Goal: Complete application form

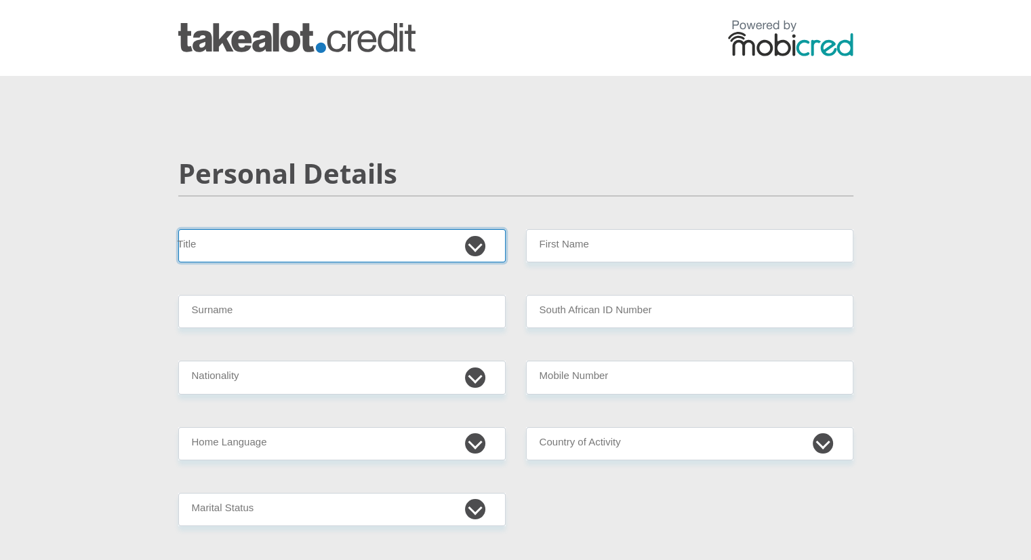
click at [256, 243] on select "Mr Ms Mrs Dr Other" at bounding box center [341, 245] width 327 height 33
select select "Mrs"
click at [178, 229] on select "Mr Ms Mrs Dr Other" at bounding box center [341, 245] width 327 height 33
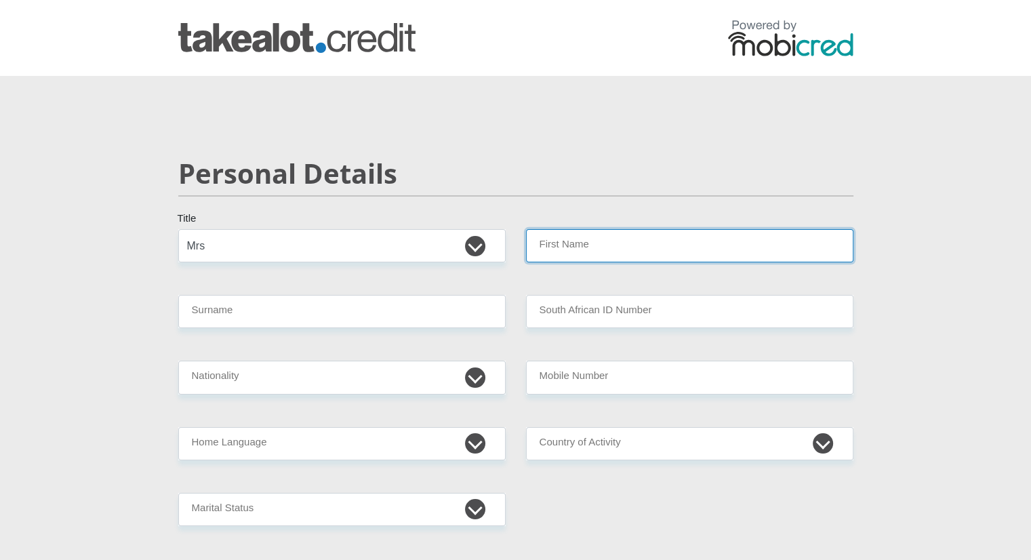
click at [599, 244] on input "First Name" at bounding box center [689, 245] width 327 height 33
type input "Zakithi"
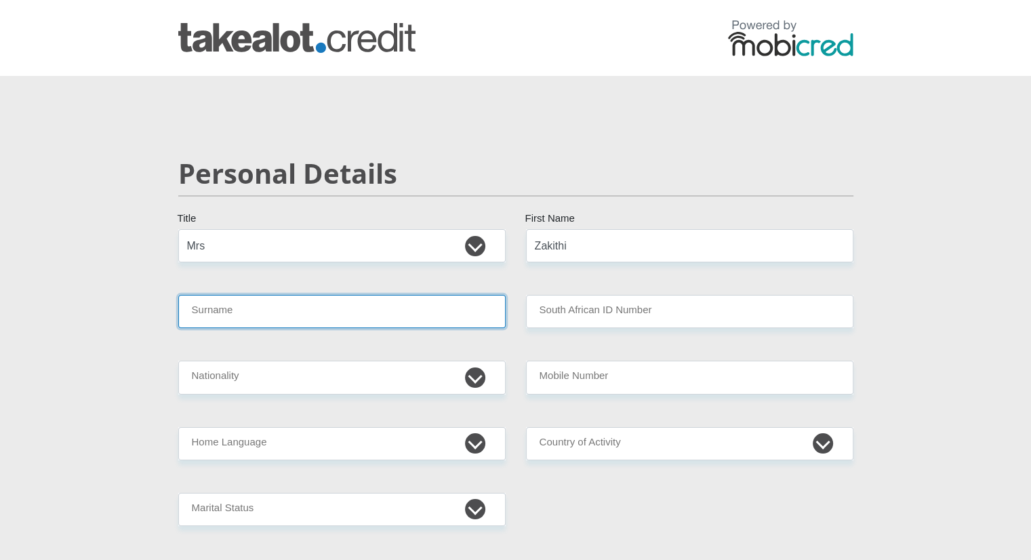
type input "Mkhize"
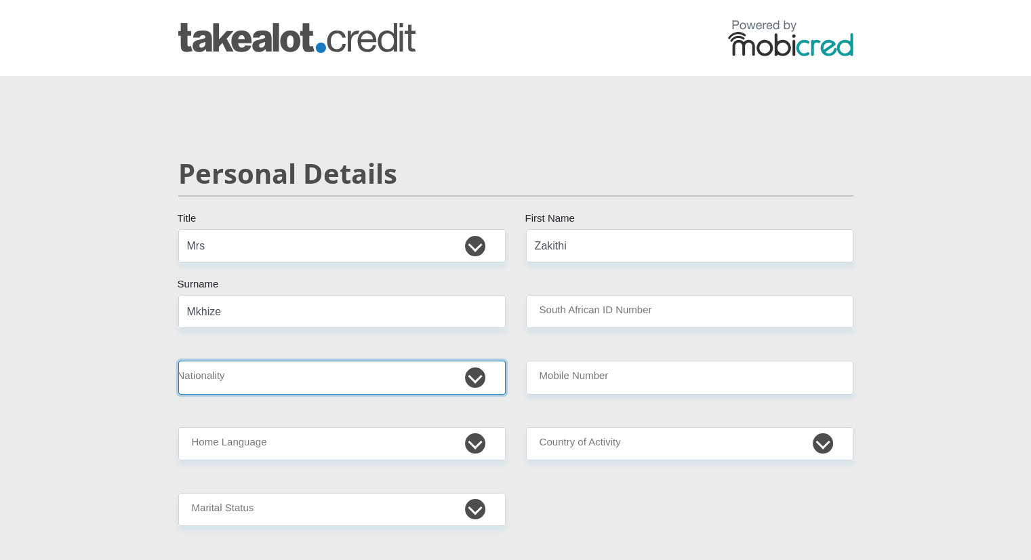
select select "ZAF"
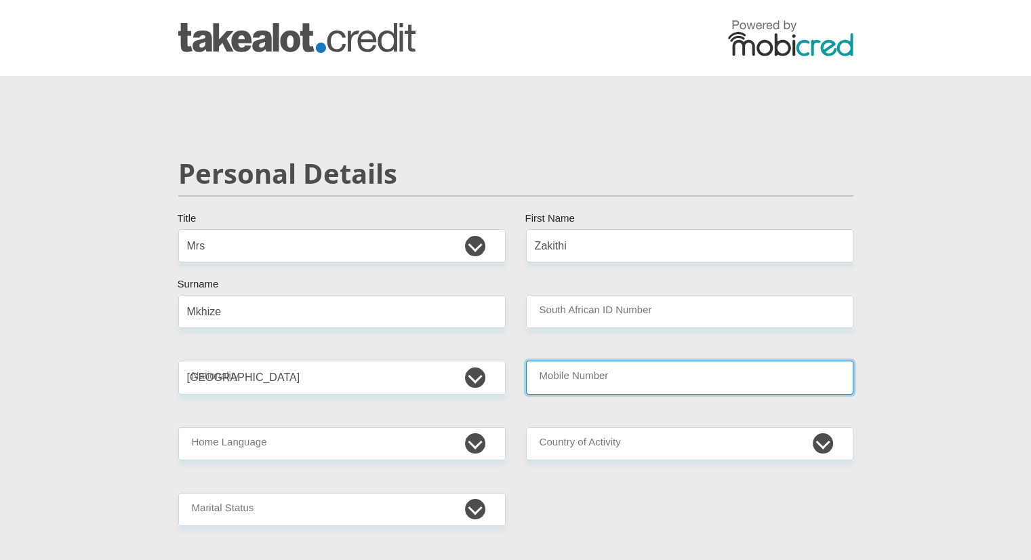
type input "0822679689"
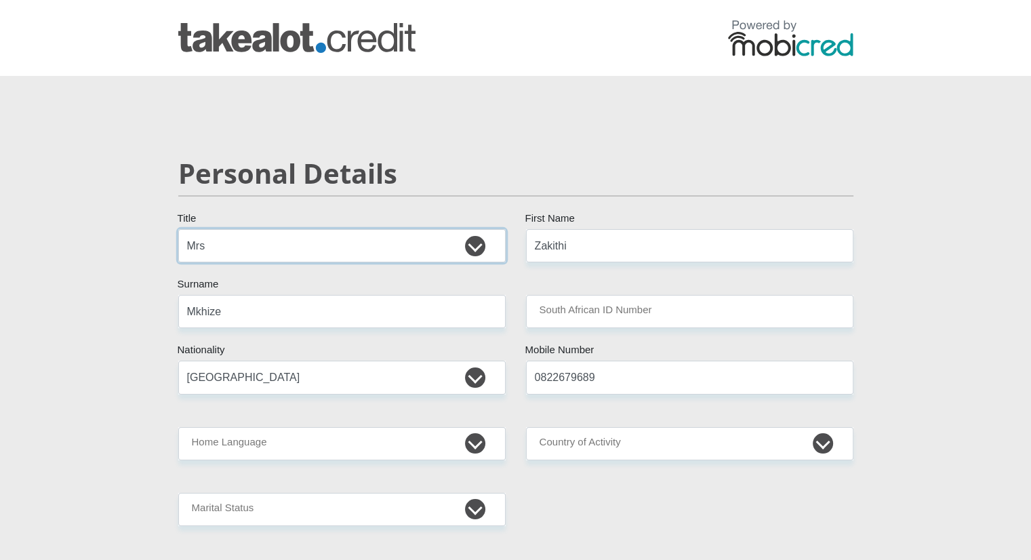
click at [274, 244] on select "Mr Ms Mrs Dr Other" at bounding box center [341, 245] width 327 height 33
select select "Ms"
click at [178, 229] on select "Mr Ms Mrs Dr Other" at bounding box center [341, 245] width 327 height 33
click at [621, 318] on input "South African ID Number" at bounding box center [689, 311] width 327 height 33
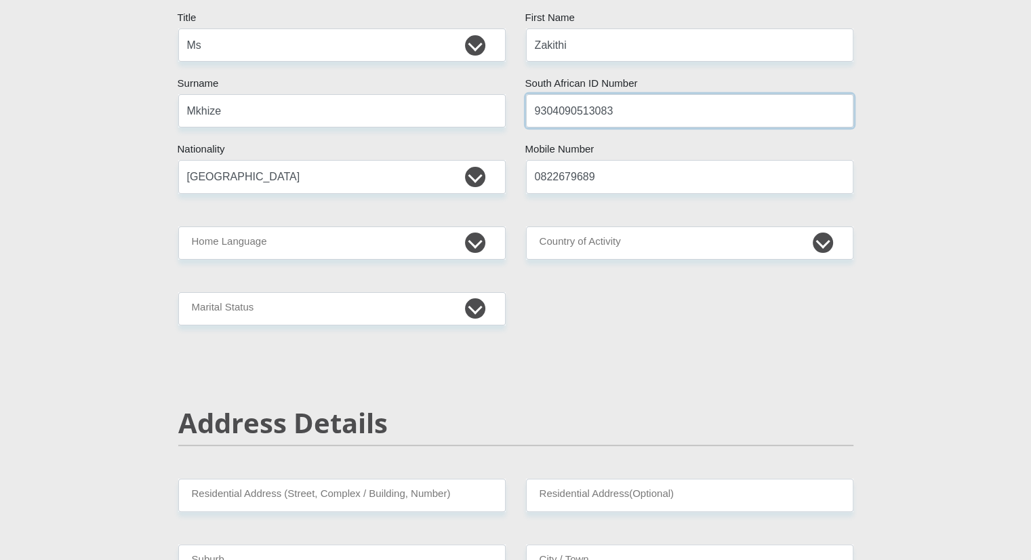
scroll to position [203, 0]
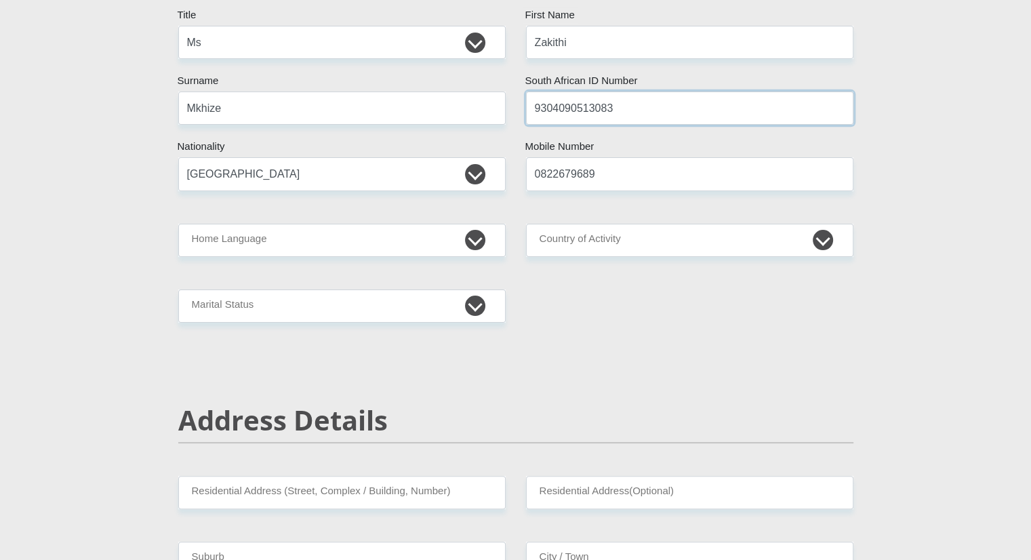
type input "9304090513083"
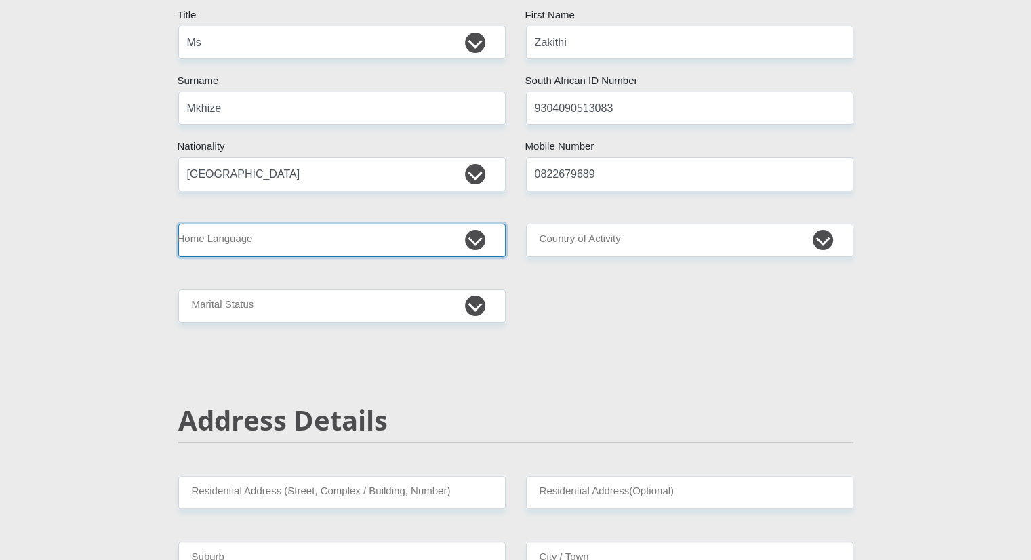
drag, startPoint x: 411, startPoint y: 245, endPoint x: 388, endPoint y: 244, distance: 23.7
click at [411, 245] on select "Afrikaans English Sepedi South Ndebele Southern Sotho Swati Tsonga Tswana Venda…" at bounding box center [341, 240] width 327 height 33
select select "zul"
click at [178, 224] on select "Afrikaans English Sepedi South Ndebele Southern Sotho Swati Tsonga Tswana Venda…" at bounding box center [341, 240] width 327 height 33
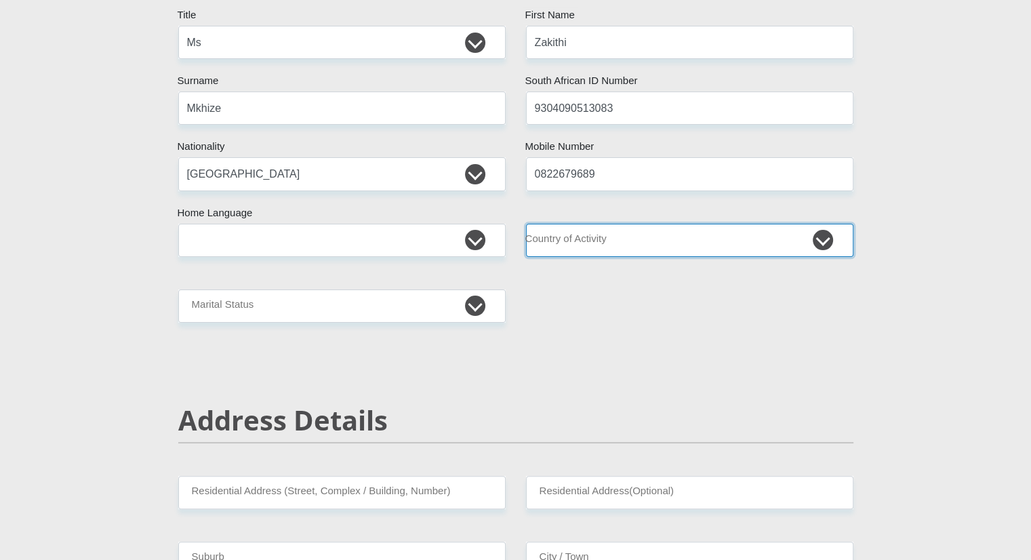
click at [618, 243] on select "South Africa Afghanistan Aland Islands Albania Algeria America Samoa American V…" at bounding box center [689, 240] width 327 height 33
select select "ZAF"
click at [526, 224] on select "South Africa Afghanistan Aland Islands Albania Algeria America Samoa American V…" at bounding box center [689, 240] width 327 height 33
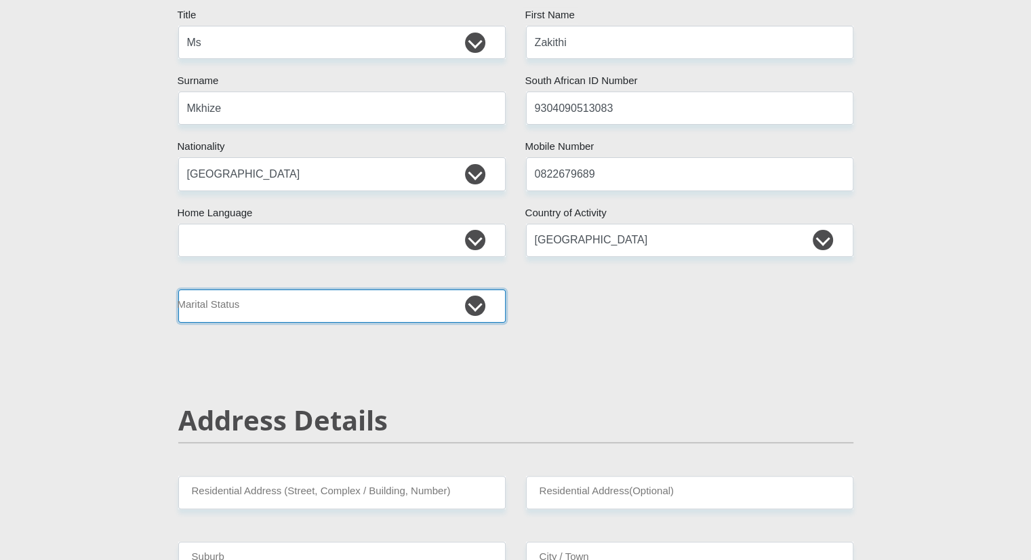
click at [398, 303] on select "Married ANC Single Divorced Widowed Married COP or Customary Law" at bounding box center [341, 305] width 327 height 33
select select "3"
click at [178, 289] on select "Married ANC Single Divorced Widowed Married COP or Customary Law" at bounding box center [341, 305] width 327 height 33
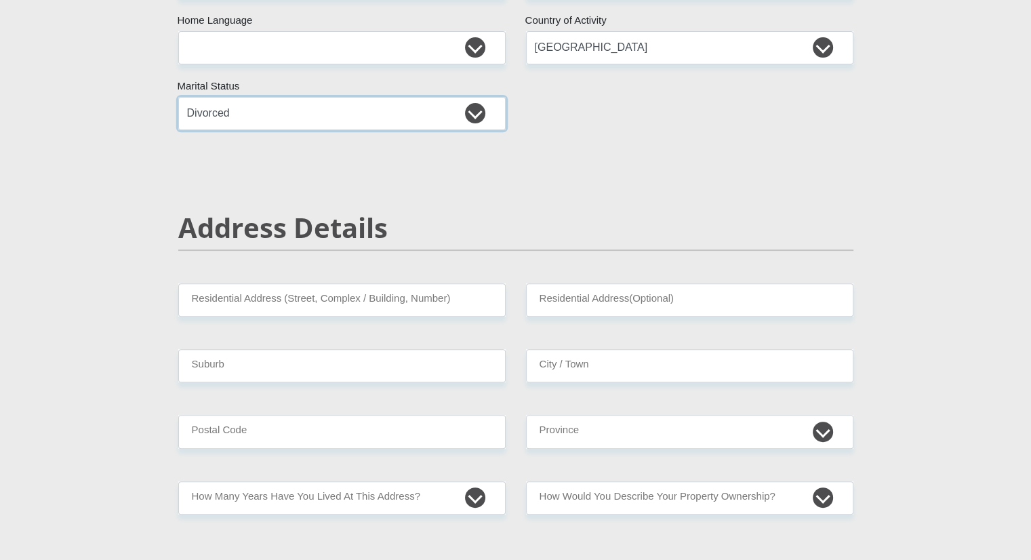
scroll to position [474, 0]
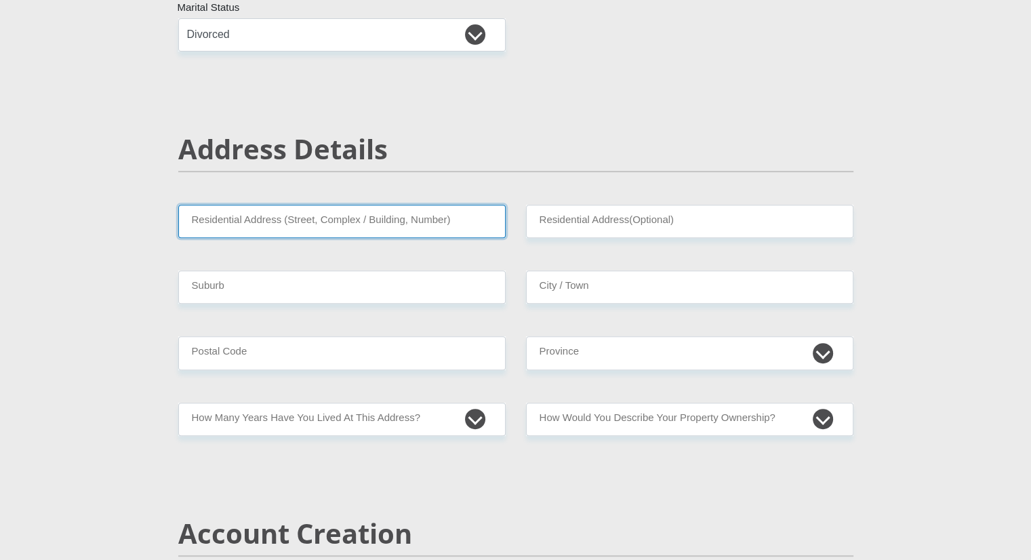
click at [294, 213] on input "Residential Address (Street, Complex / Building, Number)" at bounding box center [341, 221] width 327 height 33
type input "28 Arnclay Close"
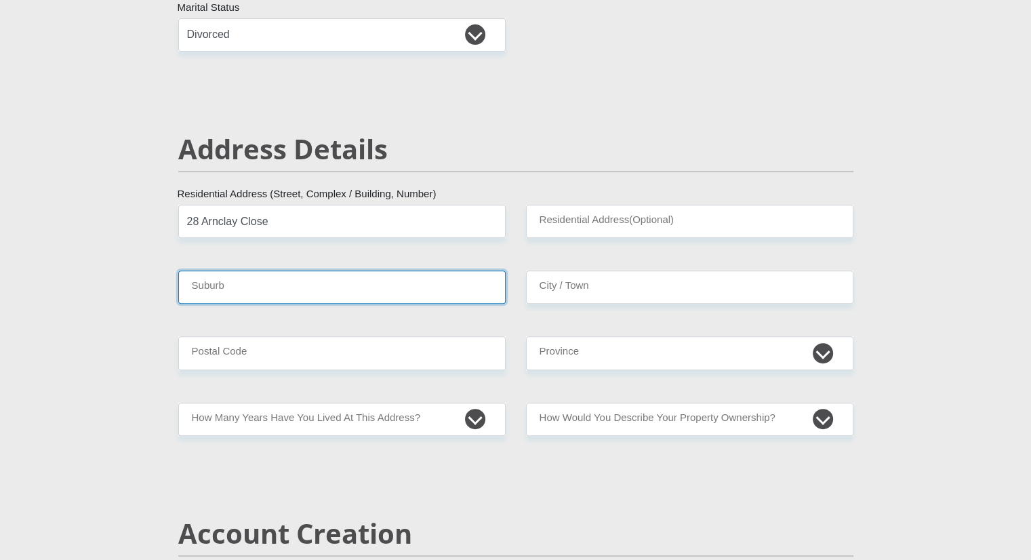
type input "Phoenix"
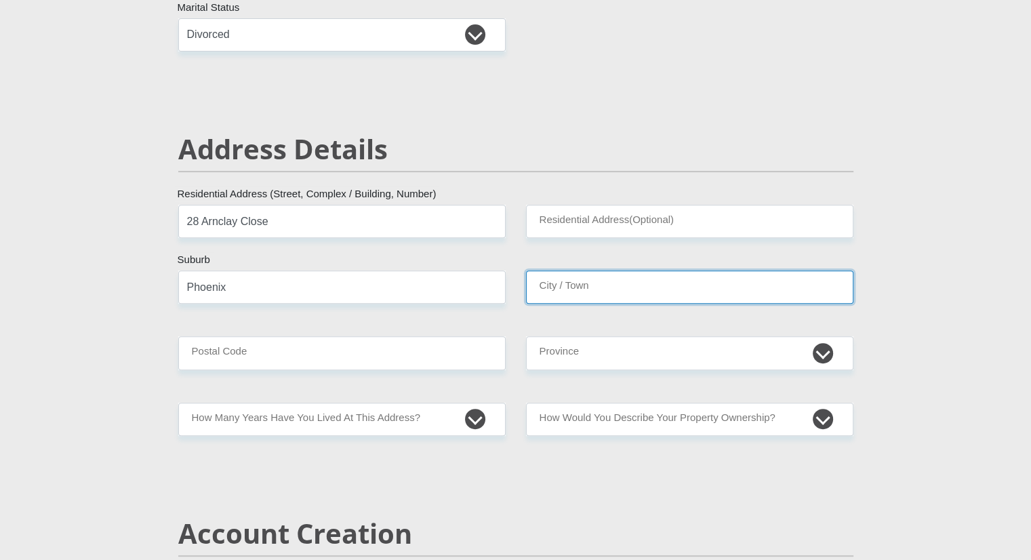
type input "Phoenix"
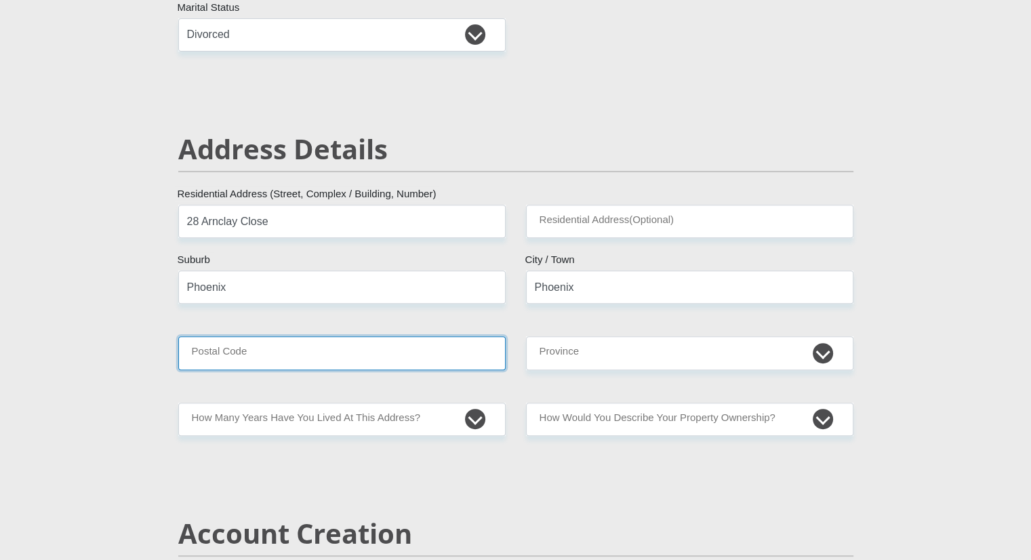
type input "4068"
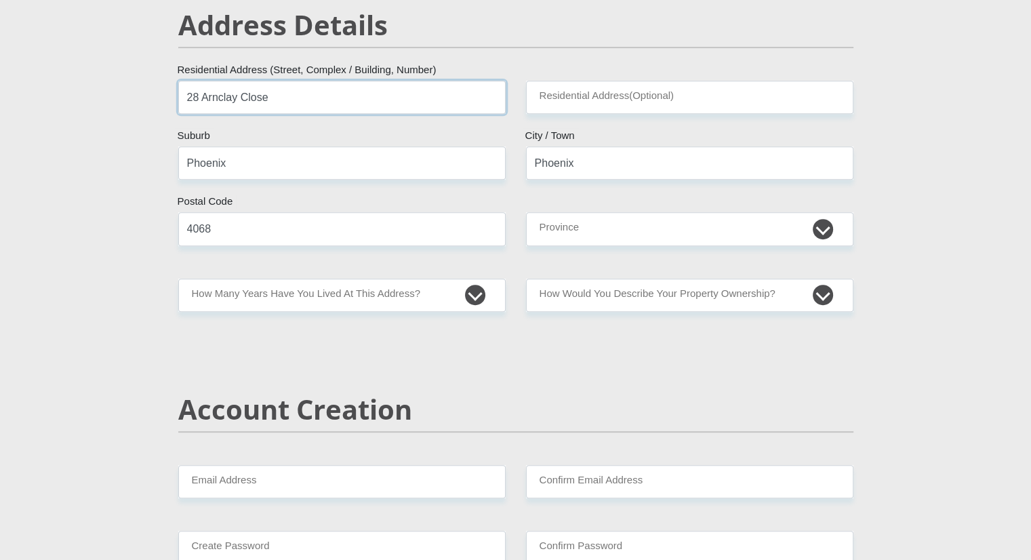
scroll to position [610, 0]
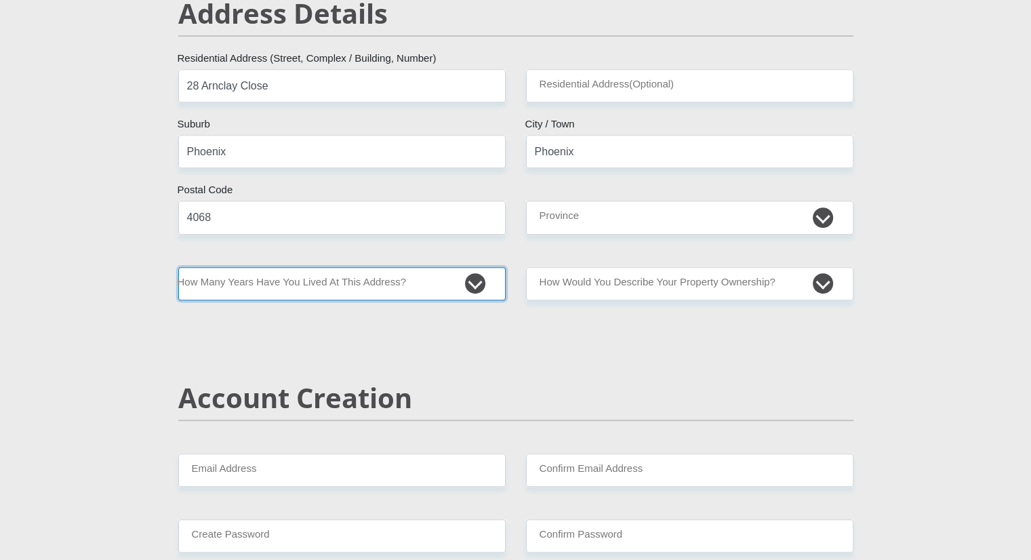
click at [314, 280] on select "less than 1 year 1-3 years 3-5 years 5+ years" at bounding box center [341, 283] width 327 height 33
select select "5"
click at [178, 267] on select "less than 1 year 1-3 years 3-5 years 5+ years" at bounding box center [341, 283] width 327 height 33
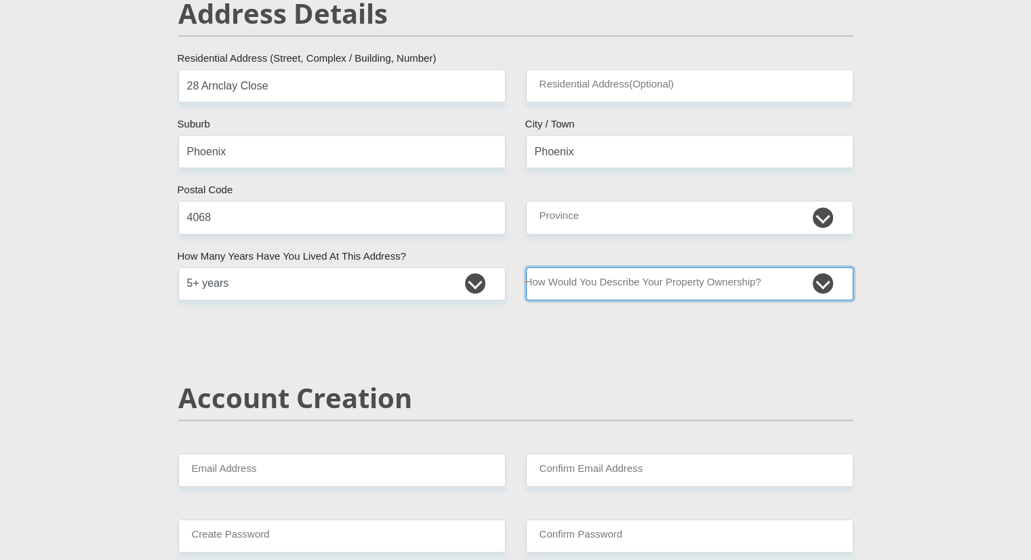
click at [653, 280] on select "Owned Rented Family Owned Company Dwelling" at bounding box center [689, 283] width 327 height 33
select select "parents"
click at [526, 267] on select "Owned Rented Family Owned Company Dwelling" at bounding box center [689, 283] width 327 height 33
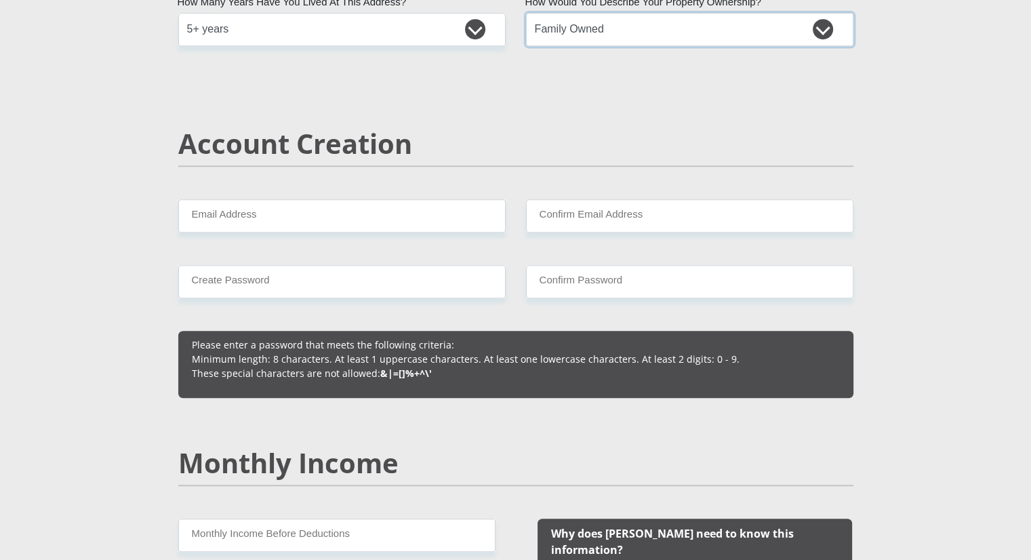
scroll to position [881, 0]
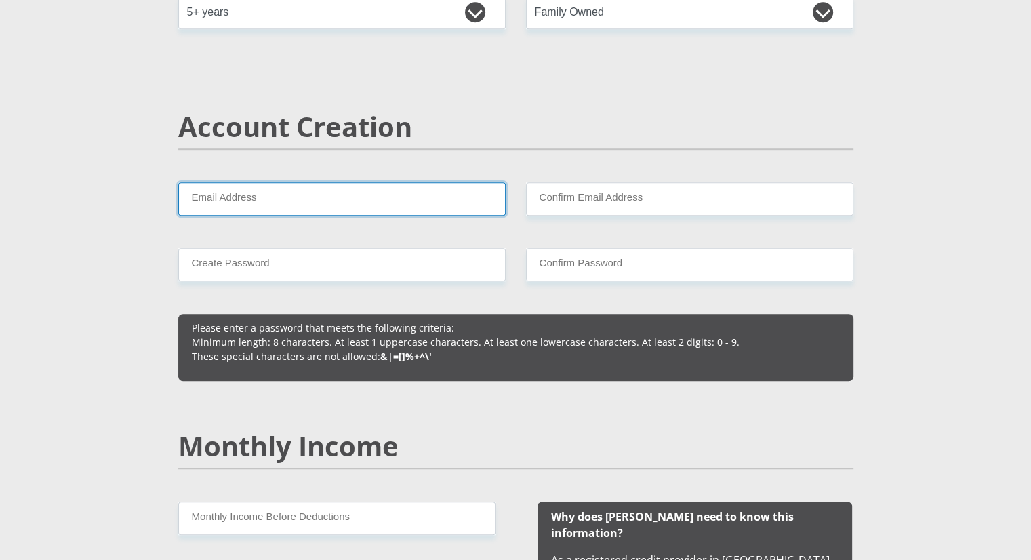
click at [266, 193] on input "Email Address" at bounding box center [341, 198] width 327 height 33
click at [251, 197] on input "Email Address" at bounding box center [341, 198] width 327 height 33
type input "zakithimkhize1@gmail.com"
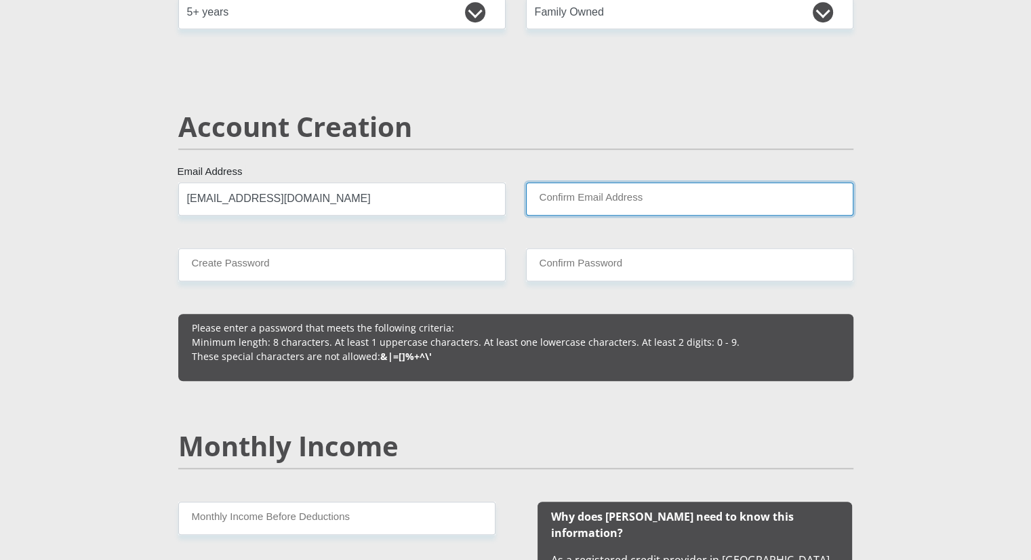
click at [781, 192] on input "Confirm Email Address" at bounding box center [689, 198] width 327 height 33
type input "zakithimkhize1@gmail.com"
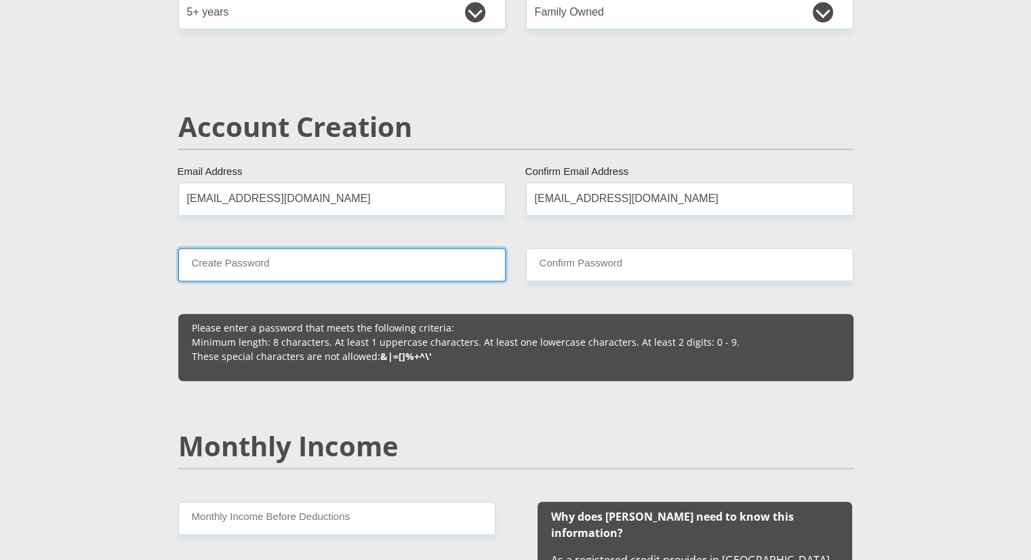
click at [390, 257] on input "Create Password" at bounding box center [341, 264] width 327 height 33
type input "Zakithi1993@#$"
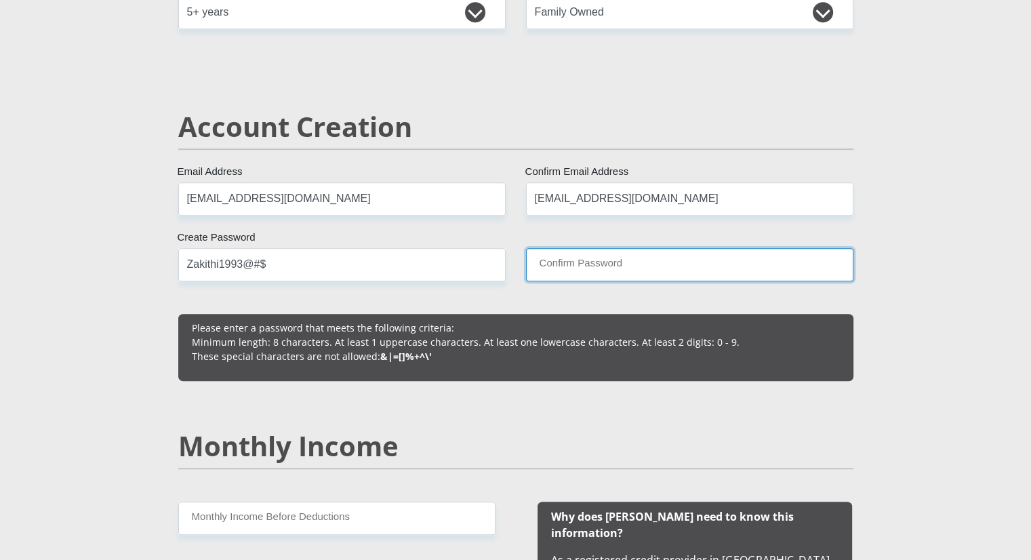
click at [591, 270] on input "Confirm Password" at bounding box center [689, 264] width 327 height 33
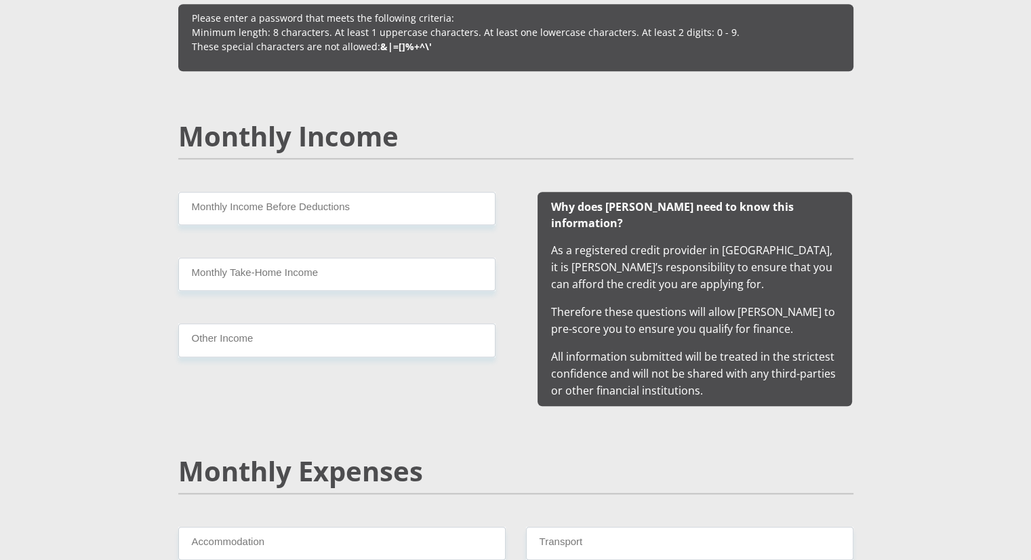
scroll to position [1220, 0]
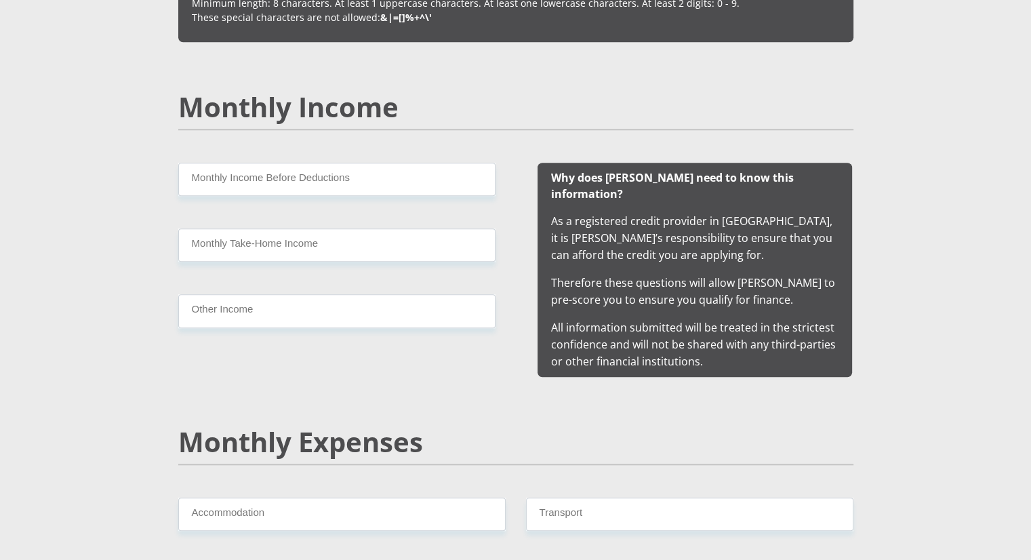
type input "Zakithi1993@#$"
click at [289, 169] on input "Monthly Income Before Deductions" at bounding box center [336, 179] width 317 height 33
type input "28000"
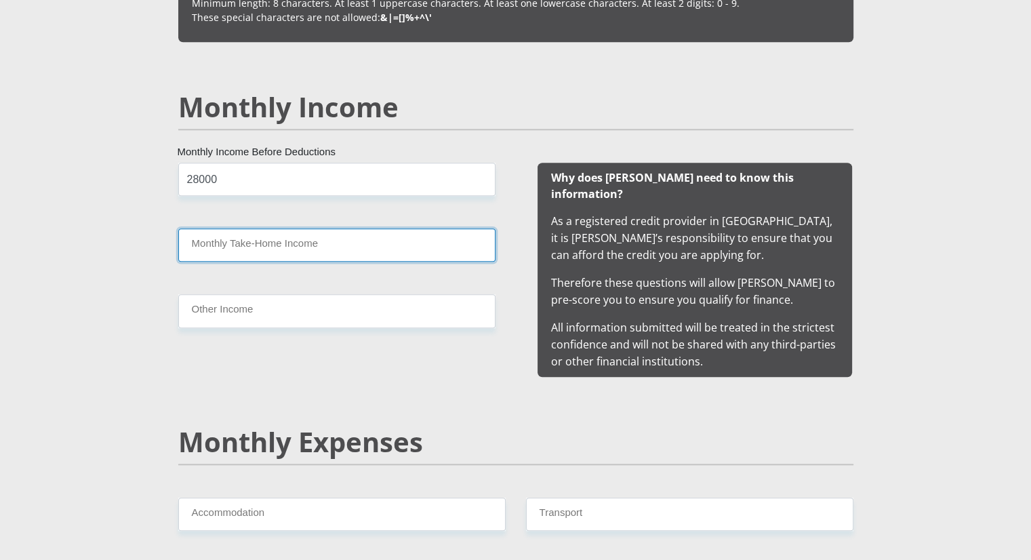
click at [285, 243] on input "Monthly Take-Home Income" at bounding box center [336, 244] width 317 height 33
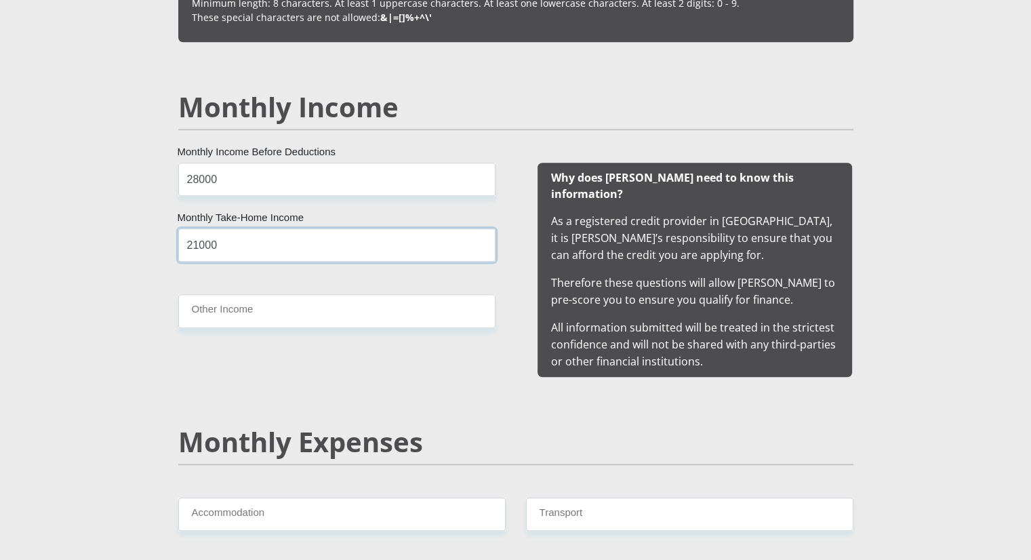
type input "21000"
click at [295, 311] on input "Other Income" at bounding box center [336, 310] width 317 height 33
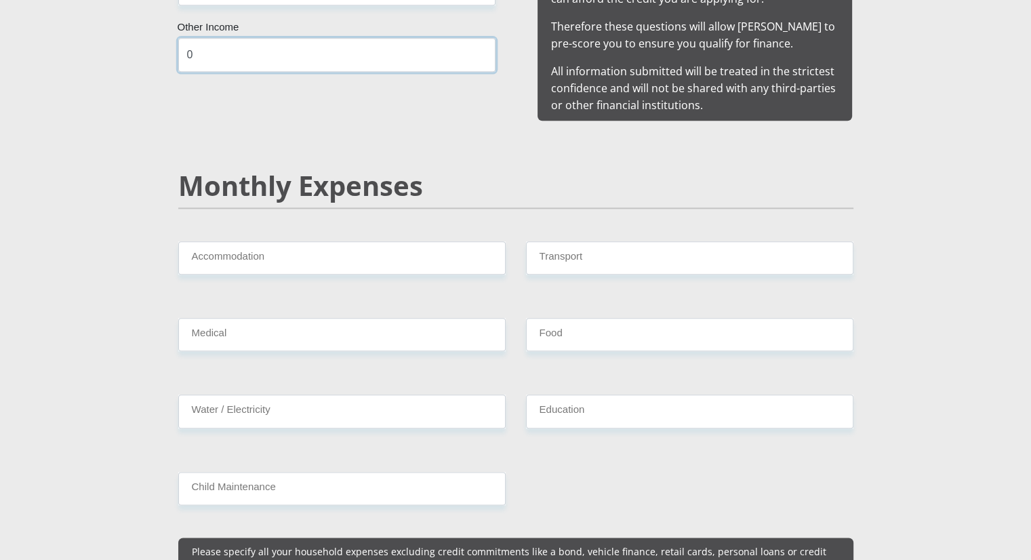
scroll to position [1491, 0]
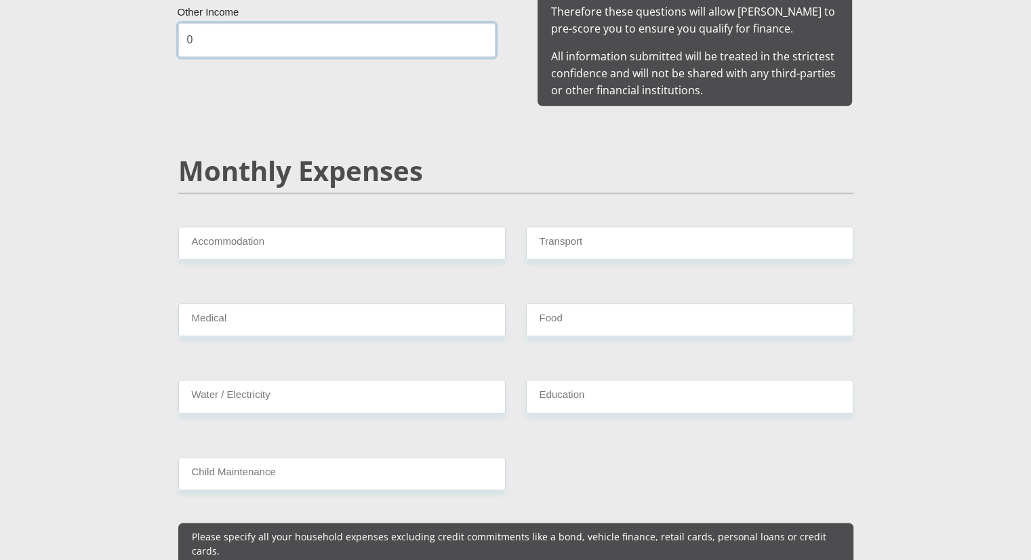
type input "0"
click at [309, 229] on input "Accommodation" at bounding box center [341, 242] width 327 height 33
type input "0"
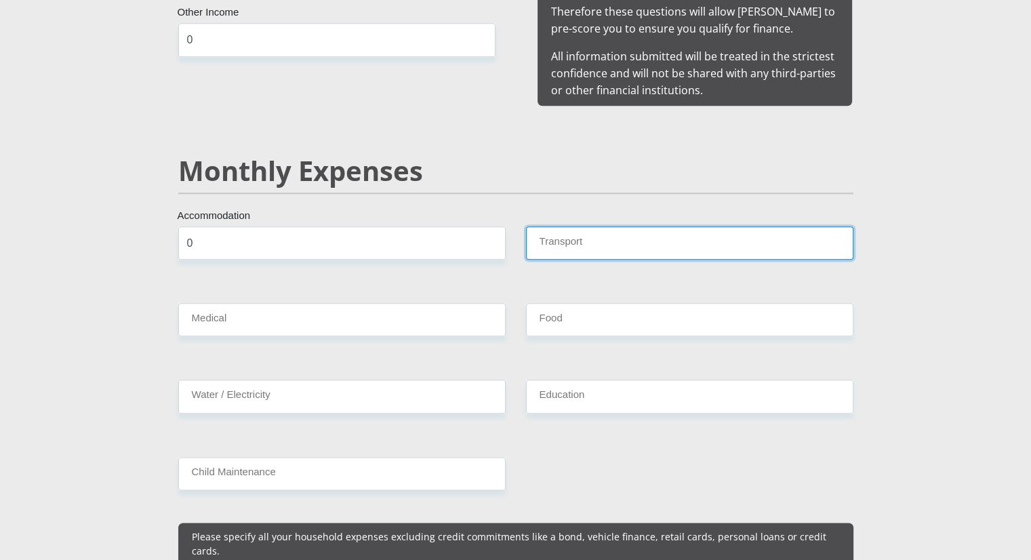
click at [625, 233] on input "Transport" at bounding box center [689, 242] width 327 height 33
type input "1500"
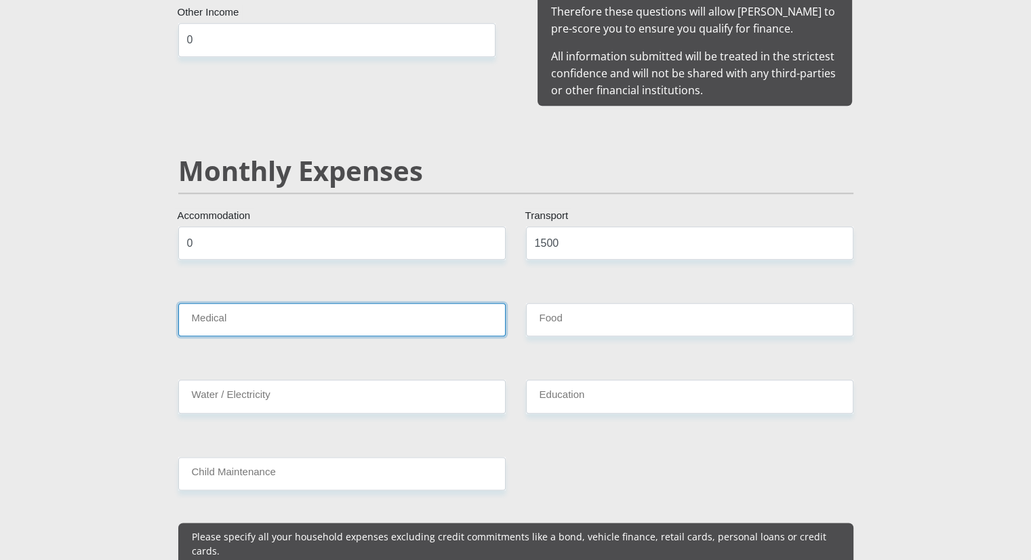
click at [479, 303] on input "Medical" at bounding box center [341, 319] width 327 height 33
type input "0"
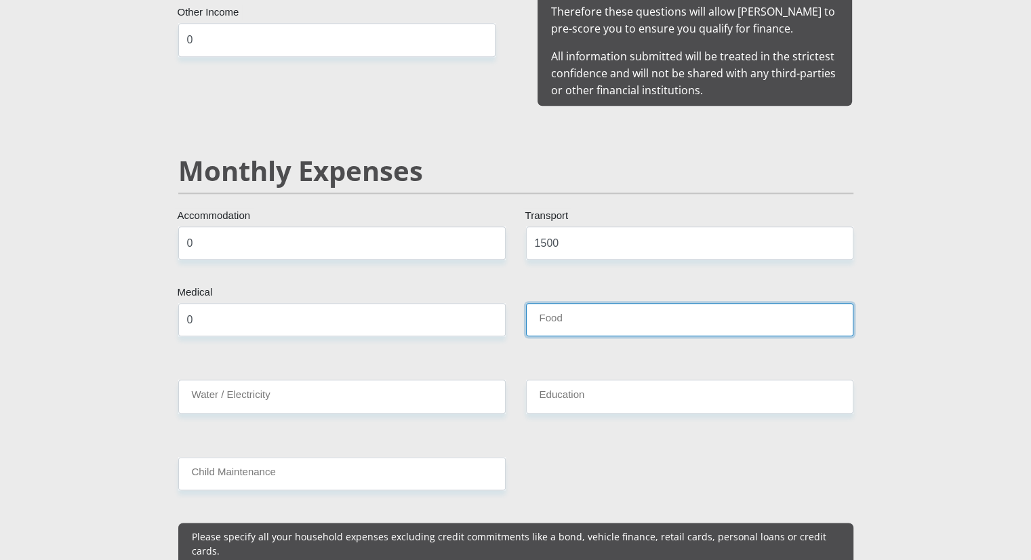
click at [583, 303] on input "Food" at bounding box center [689, 319] width 327 height 33
type input "1000"
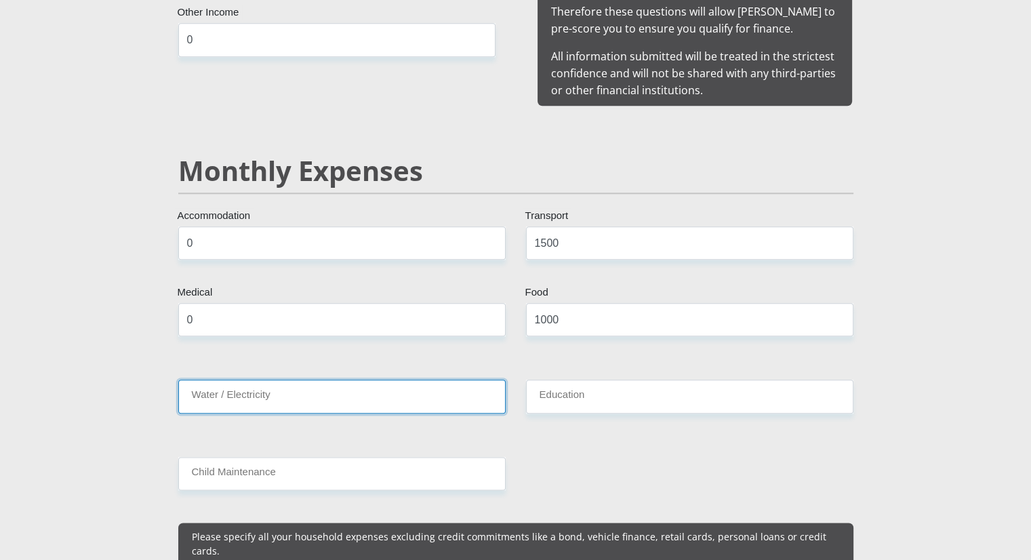
click at [371, 385] on input "Water / Electricity" at bounding box center [341, 395] width 327 height 33
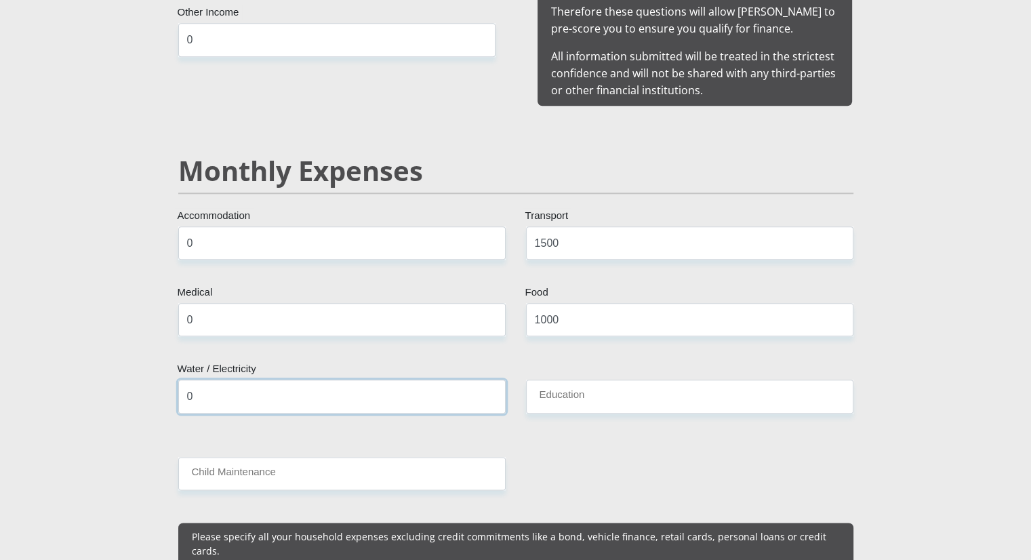
type input "0"
click at [629, 391] on input "Education" at bounding box center [689, 395] width 327 height 33
type input "0"
drag, startPoint x: 370, startPoint y: 383, endPoint x: 4, endPoint y: 306, distance: 374.0
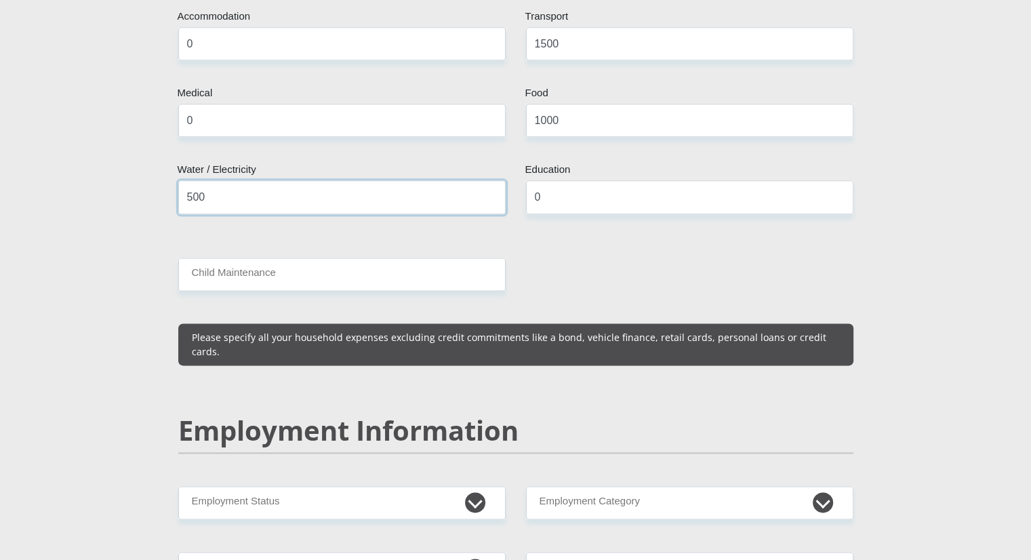
scroll to position [1694, 0]
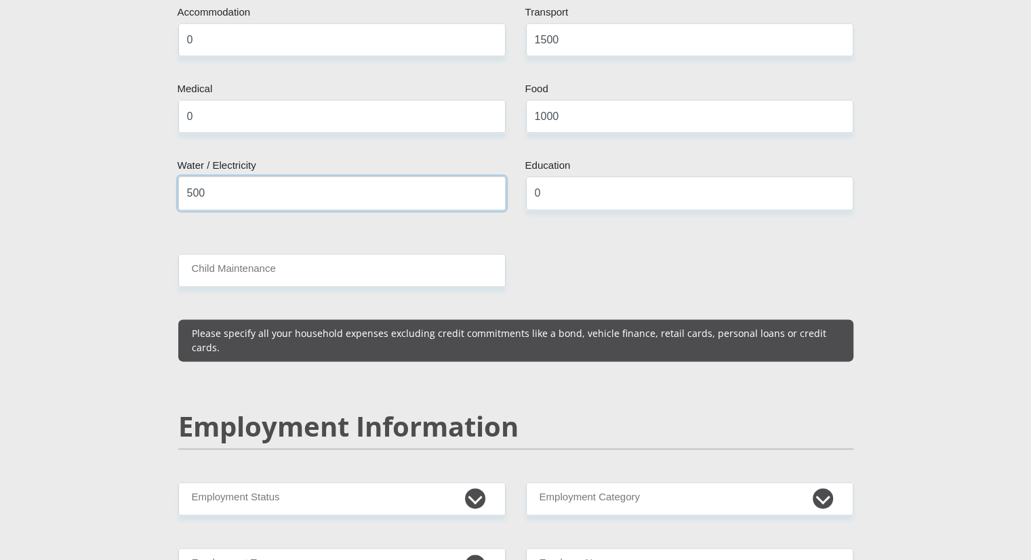
type input "500"
click at [253, 253] on input "Child Maintenance" at bounding box center [341, 269] width 327 height 33
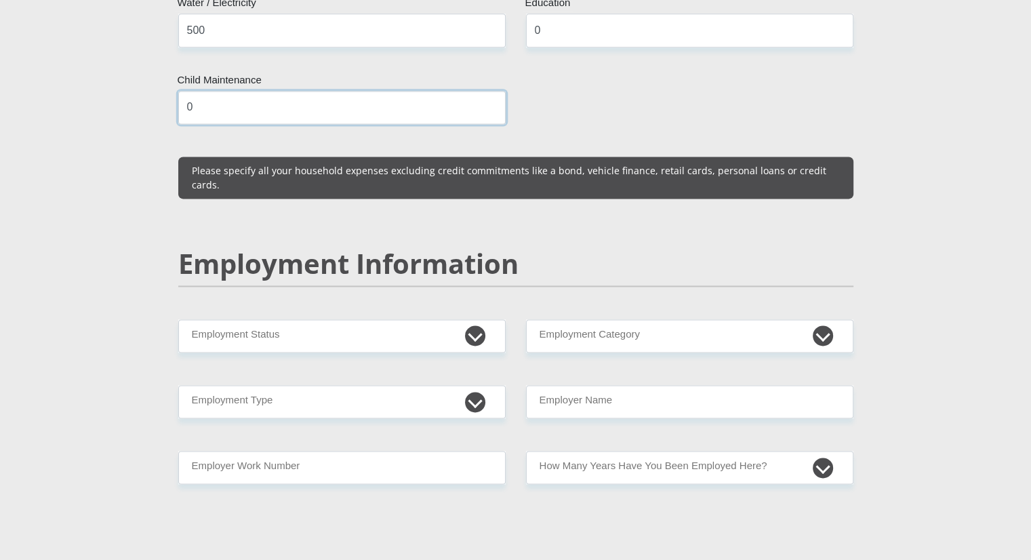
scroll to position [2033, 0]
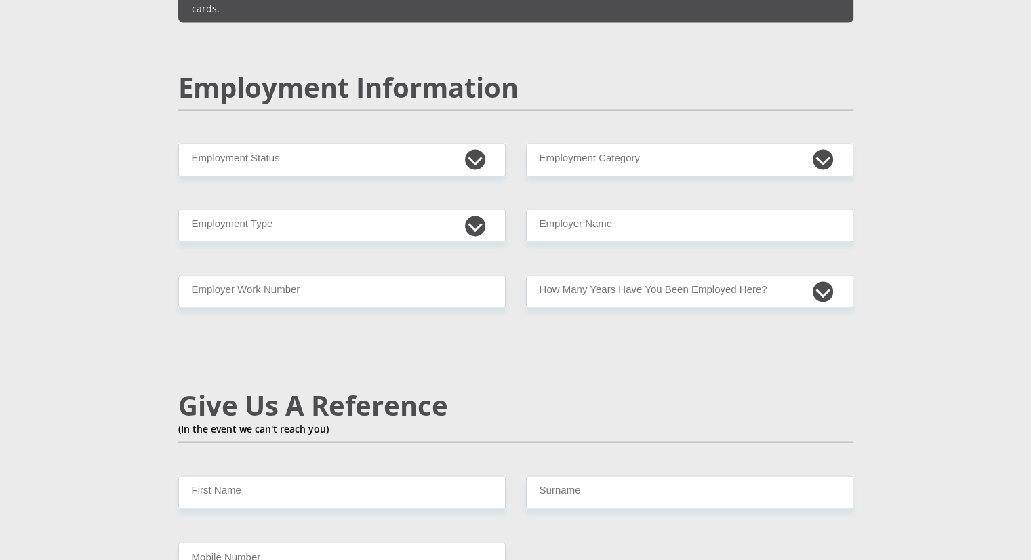
type input "0"
click at [340, 143] on select "Permanent/Full-time Part-time/Casual Contract Worker Self-Employed Housewife Re…" at bounding box center [341, 159] width 327 height 33
select select "1"
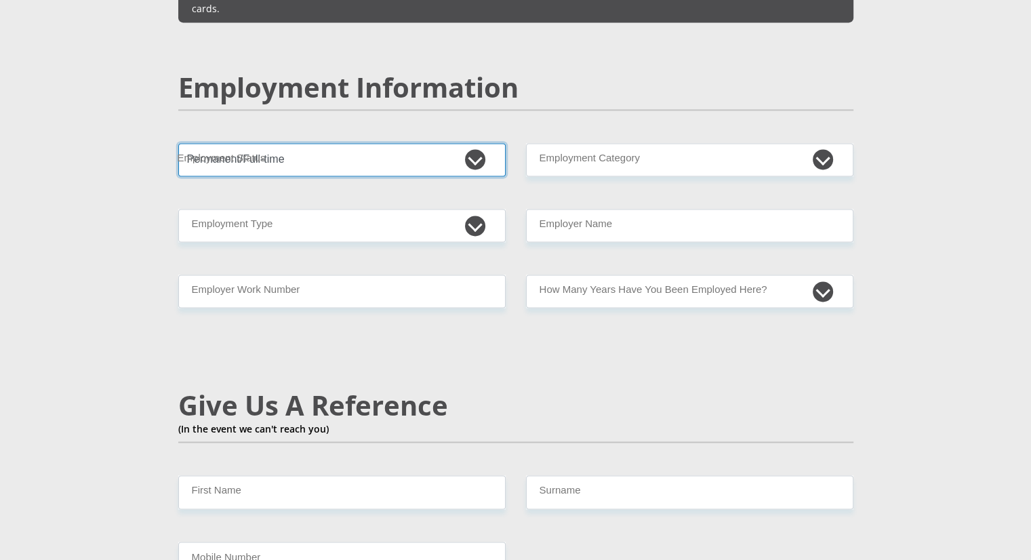
click at [178, 143] on select "Permanent/Full-time Part-time/Casual Contract Worker Self-Employed Housewife Re…" at bounding box center [341, 159] width 327 height 33
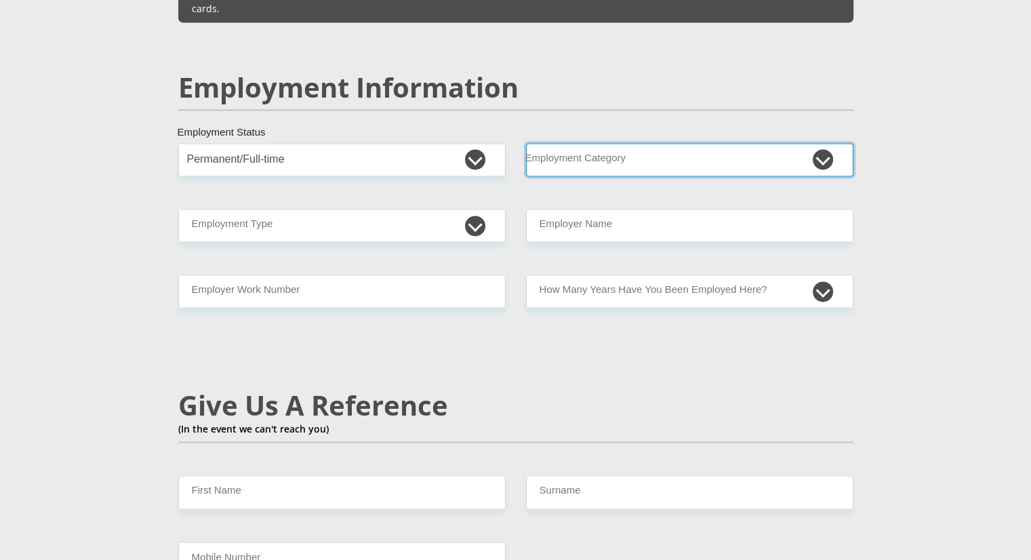
click at [680, 143] on select "AGRICULTURE ALCOHOL & TOBACCO CONSTRUCTION MATERIALS METALLURGY EQUIPMENT FOR R…" at bounding box center [689, 159] width 327 height 33
select select "76"
click at [526, 143] on select "AGRICULTURE ALCOHOL & TOBACCO CONSTRUCTION MATERIALS METALLURGY EQUIPMENT FOR R…" at bounding box center [689, 159] width 327 height 33
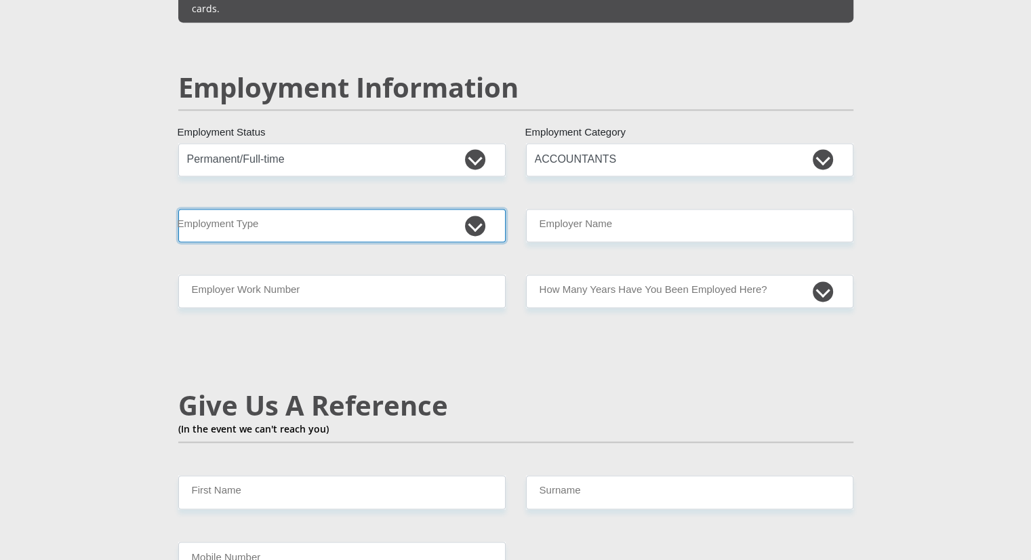
click at [268, 209] on select "College/Lecturer Craft Seller Creative Driver Executive Farmer Forces - Non Com…" at bounding box center [341, 225] width 327 height 33
select select "Service Industry"
click at [178, 209] on select "College/Lecturer Craft Seller Creative Driver Executive Farmer Forces - Non Com…" at bounding box center [341, 225] width 327 height 33
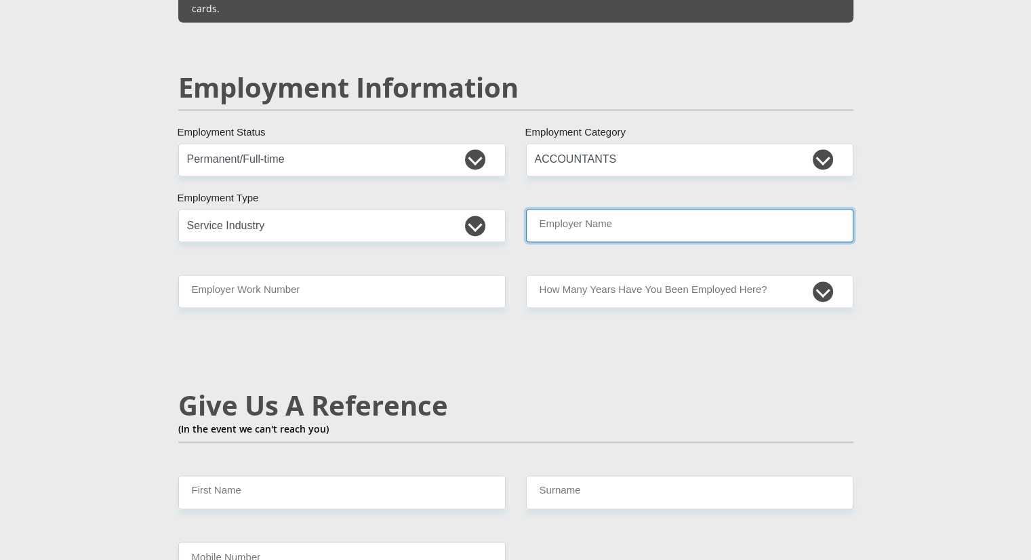
click at [583, 209] on input "Employer Name" at bounding box center [689, 225] width 327 height 33
type input "Accensis"
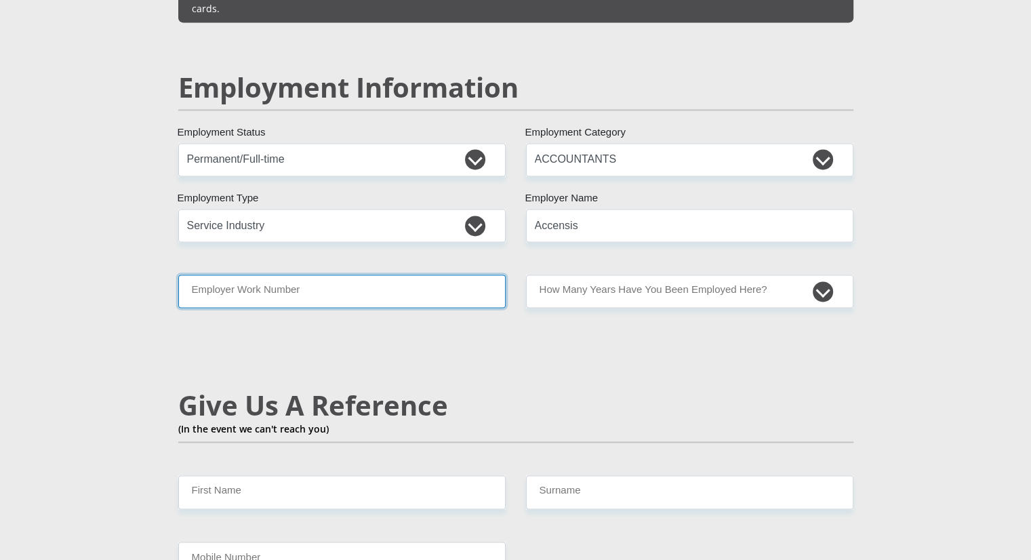
click at [348, 274] on input "Employer Work Number" at bounding box center [341, 290] width 327 height 33
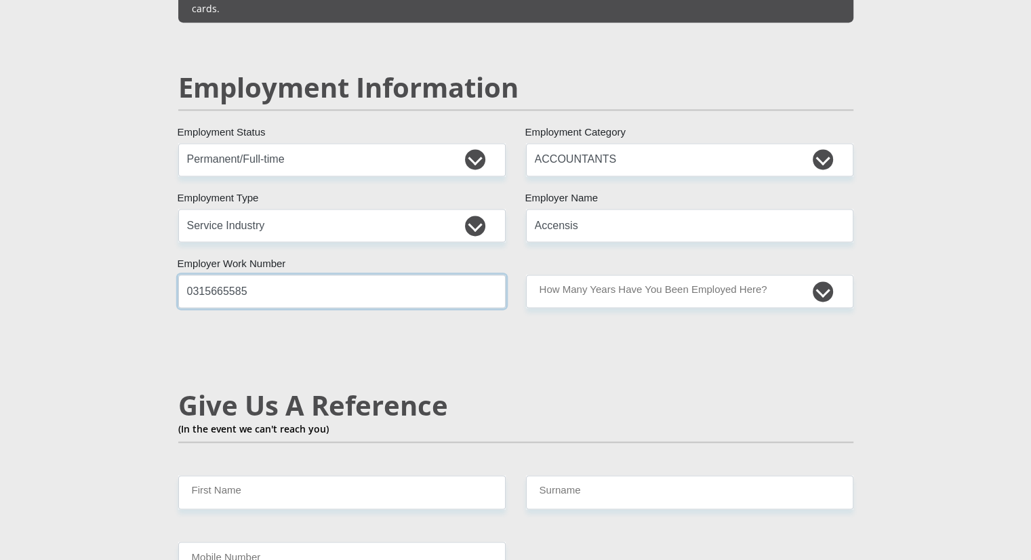
type input "0315665585"
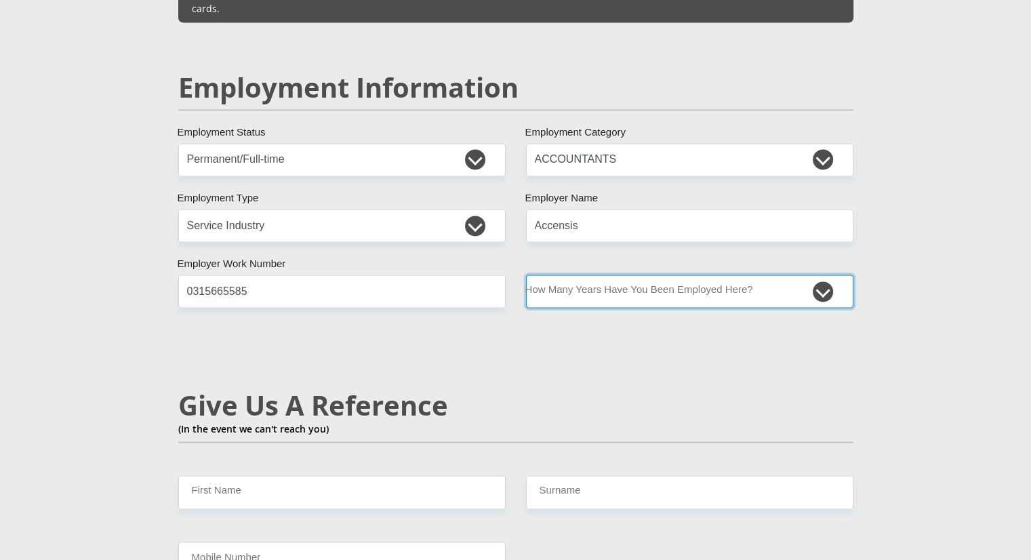
click at [588, 274] on select "less than 1 year 1-3 years 3-5 years 5+ years" at bounding box center [689, 290] width 327 height 33
select select "24"
click at [526, 274] on select "less than 1 year 1-3 years 3-5 years 5+ years" at bounding box center [689, 290] width 327 height 33
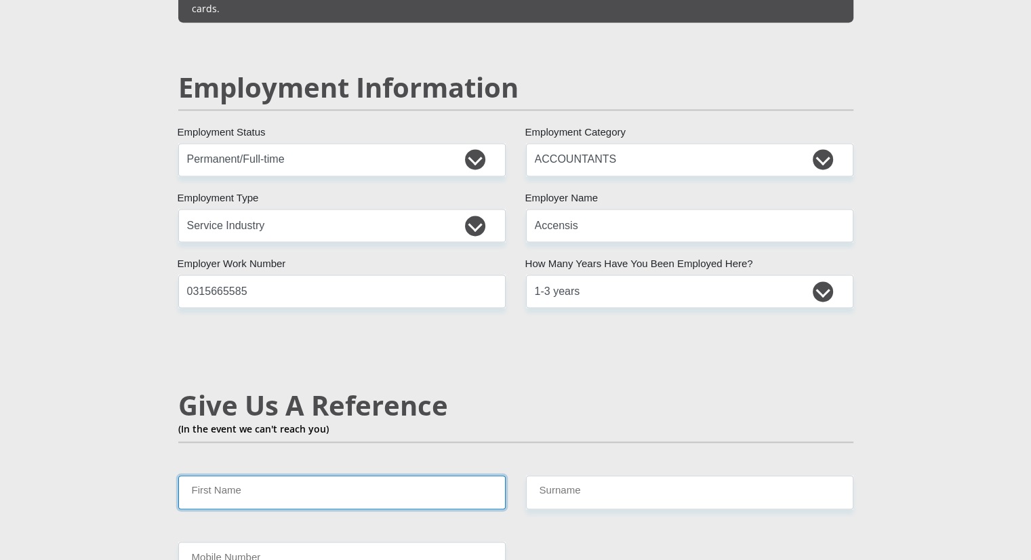
drag, startPoint x: 350, startPoint y: 467, endPoint x: 347, endPoint y: 443, distance: 24.0
click at [350, 475] on input "First Name" at bounding box center [341, 491] width 327 height 33
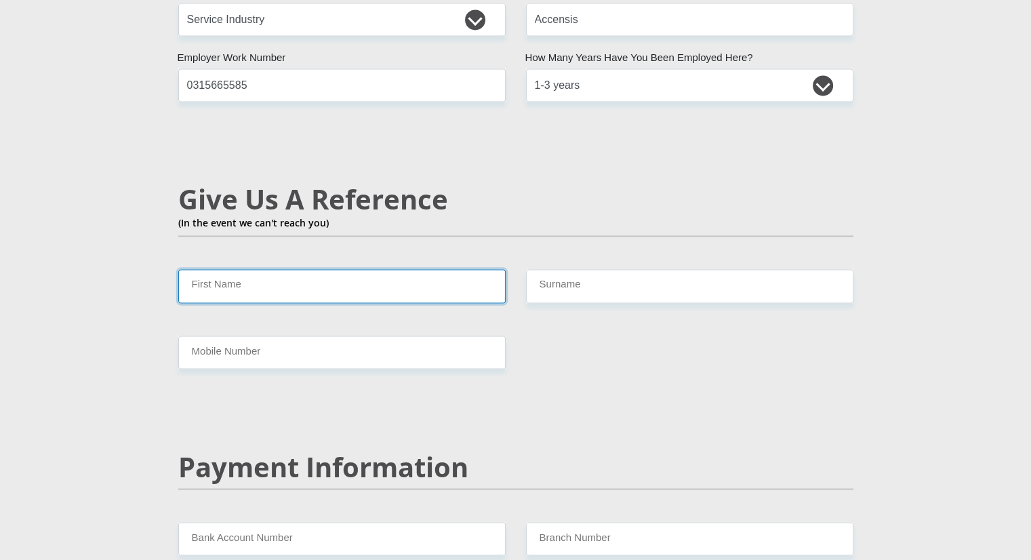
scroll to position [2236, 0]
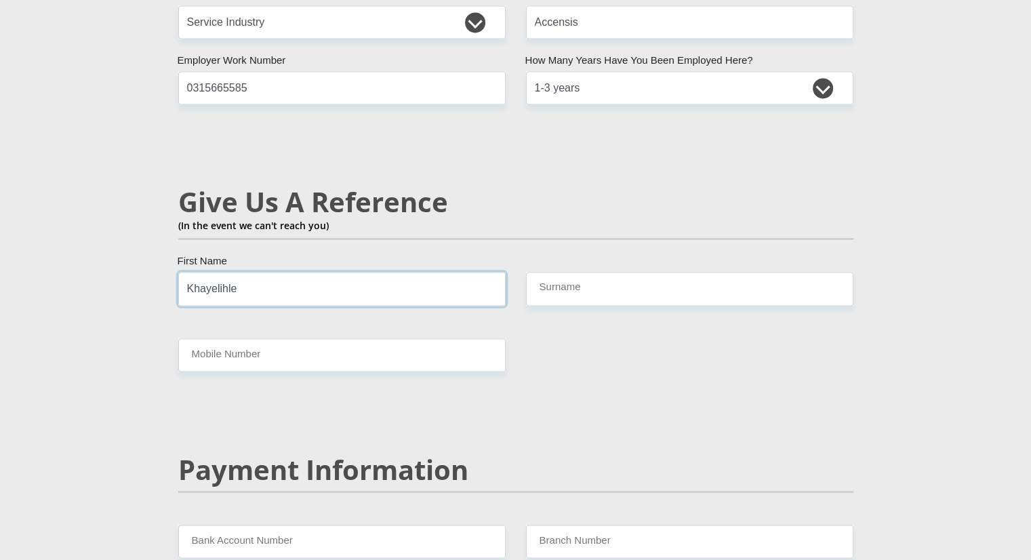
type input "Khayelihle"
click at [741, 272] on input "Surname" at bounding box center [689, 288] width 327 height 33
type input "Zondi"
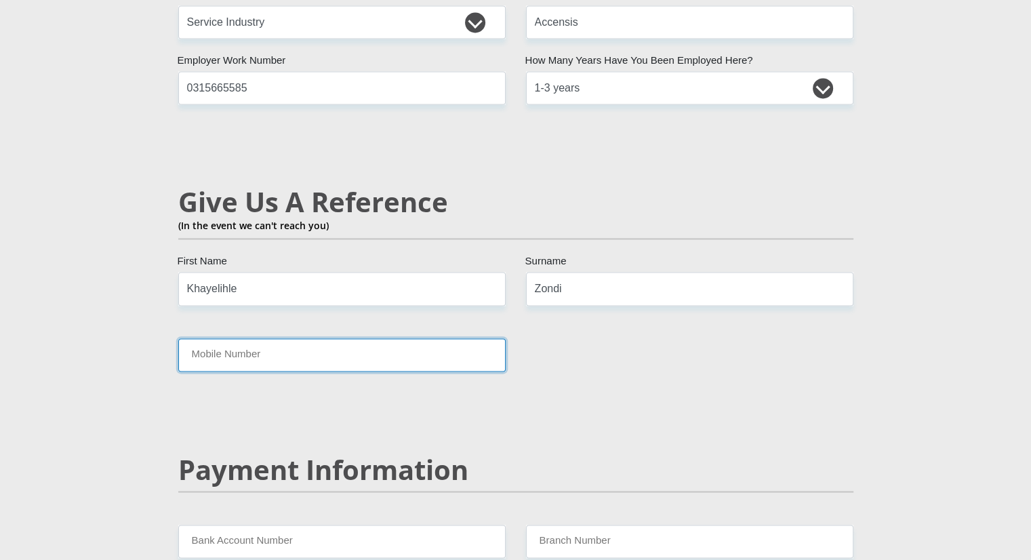
click at [439, 338] on input "Mobile Number" at bounding box center [341, 354] width 327 height 33
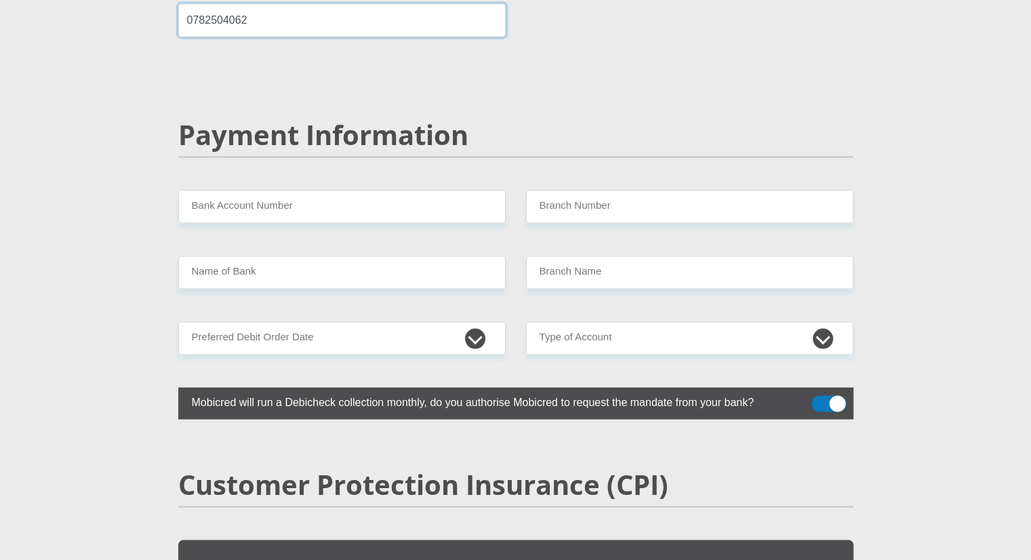
scroll to position [2575, 0]
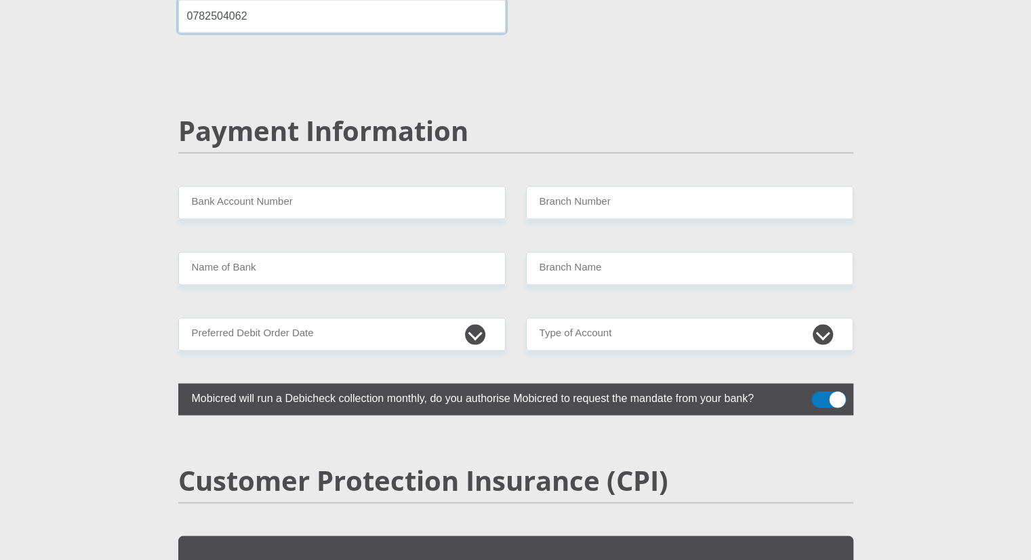
type input "0782504062"
click at [276, 186] on input "Bank Account Number" at bounding box center [341, 202] width 327 height 33
type input "1894139400"
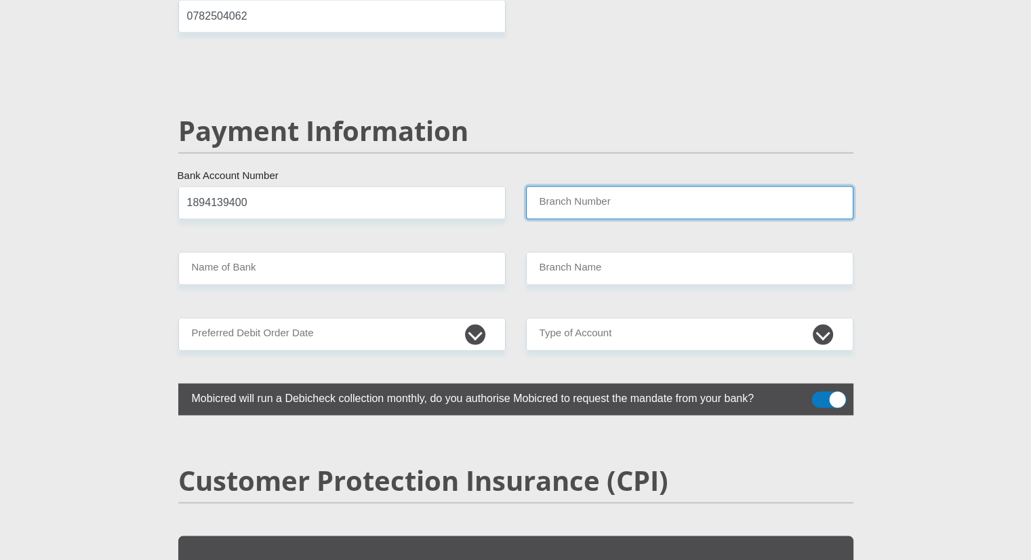
click at [564, 186] on input "Branch Number" at bounding box center [689, 202] width 327 height 33
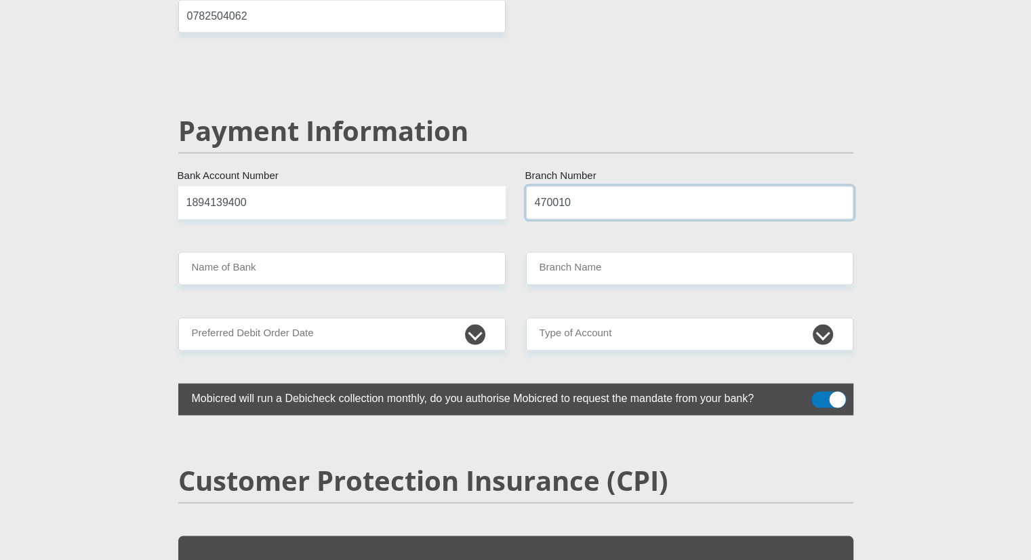
type input "470010"
click at [362, 251] on input "Name of Bank" at bounding box center [341, 267] width 327 height 33
type input "CAPITEC BANK LIMITED"
type input "CAPITEC BANK CPC"
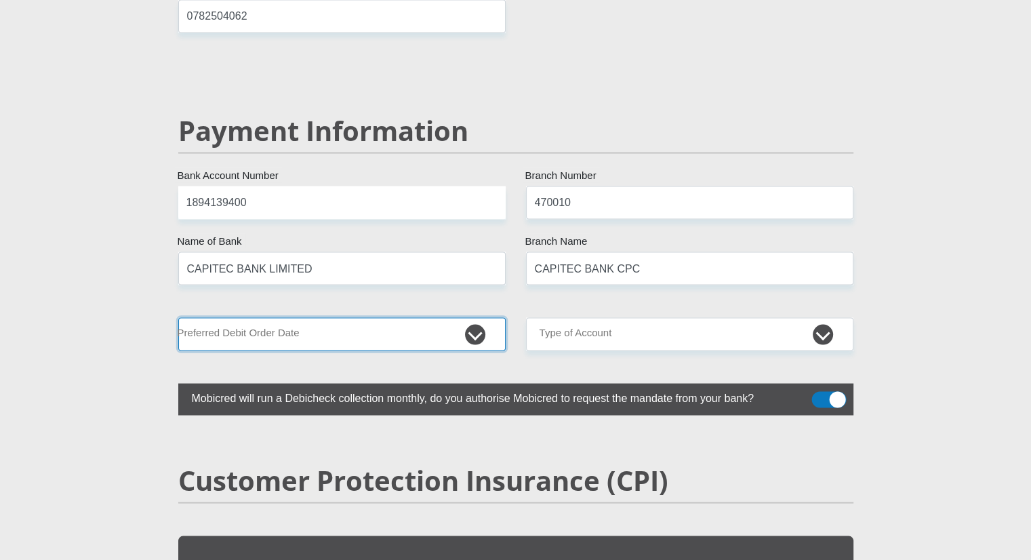
click at [333, 317] on select "1st 2nd 3rd 4th 5th 7th 18th 19th 20th 21st 22nd 23rd 24th 25th 26th 27th 28th …" at bounding box center [341, 333] width 327 height 33
select select "30"
click at [178, 317] on select "1st 2nd 3rd 4th 5th 7th 18th 19th 20th 21st 22nd 23rd 24th 25th 26th 27th 28th …" at bounding box center [341, 333] width 327 height 33
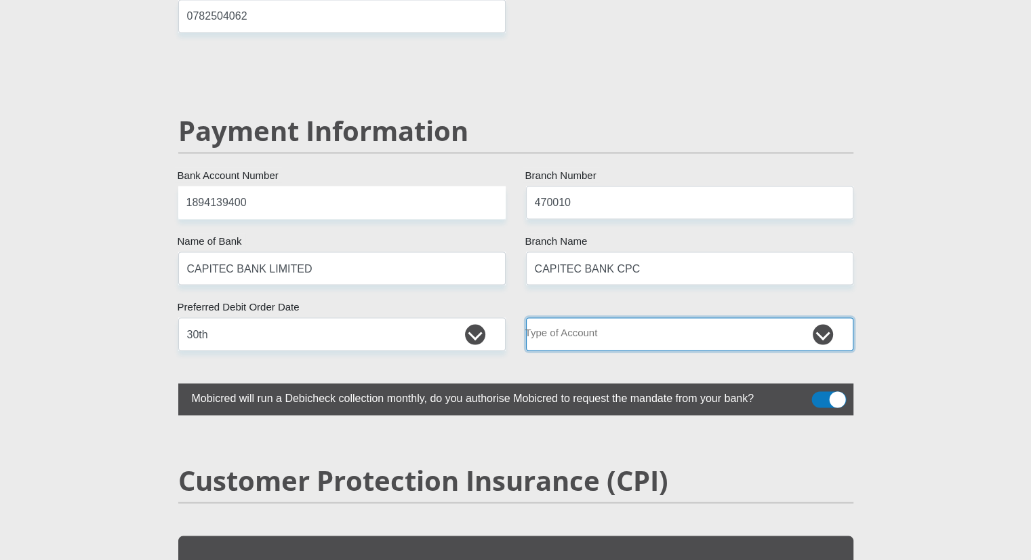
click at [574, 317] on select "Cheque Savings" at bounding box center [689, 333] width 327 height 33
select select "SAV"
click at [526, 317] on select "Cheque Savings" at bounding box center [689, 333] width 327 height 33
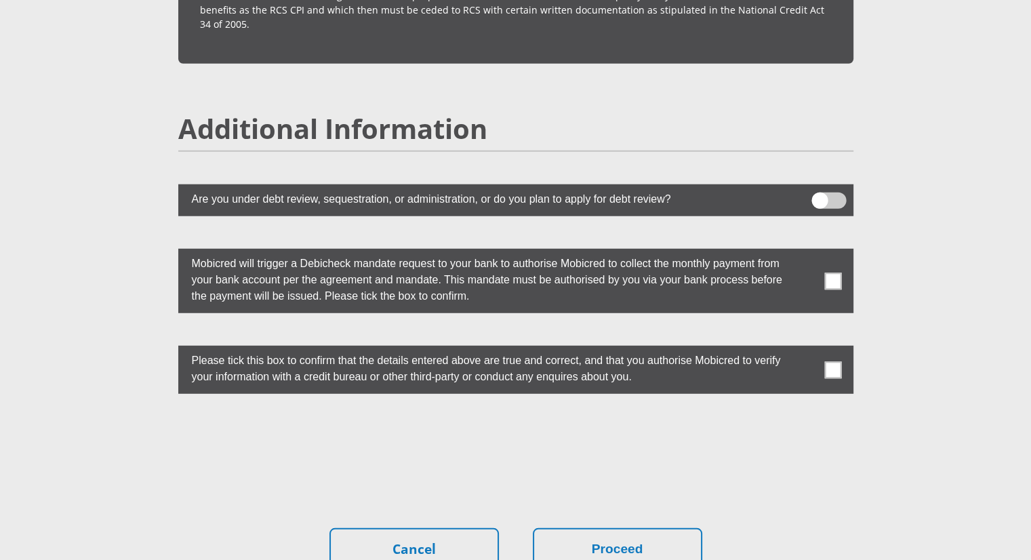
scroll to position [3659, 0]
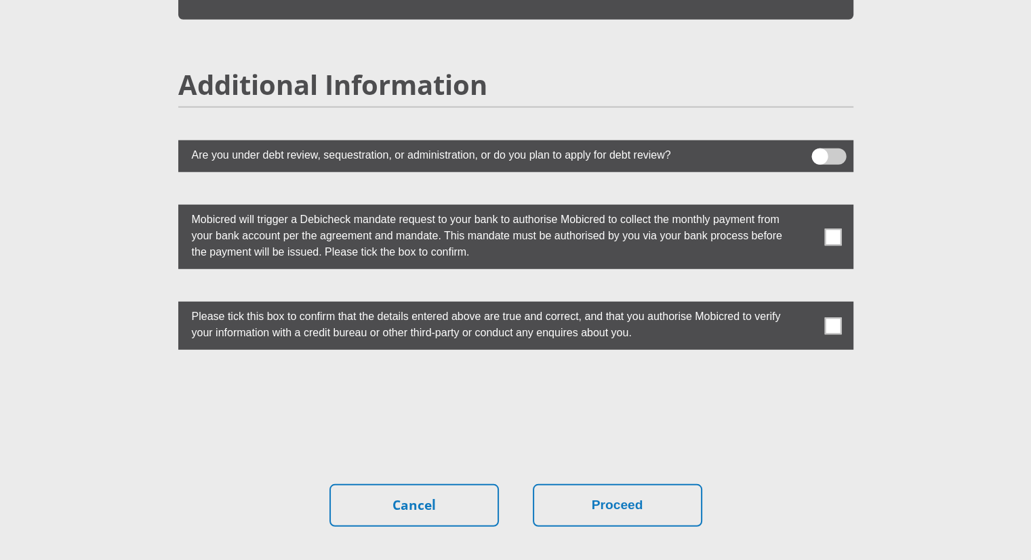
click at [836, 317] on span at bounding box center [832, 325] width 17 height 17
click at [806, 305] on input "checkbox" at bounding box center [806, 305] width 0 height 0
click at [832, 228] on span at bounding box center [832, 236] width 17 height 17
click at [806, 208] on input "checkbox" at bounding box center [806, 208] width 0 height 0
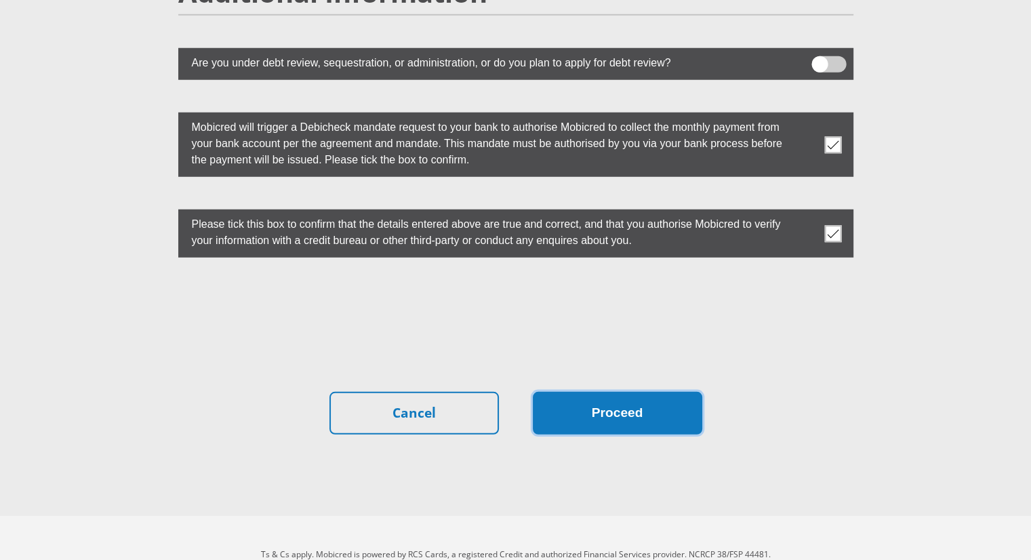
click at [647, 392] on button "Proceed" at bounding box center [617, 413] width 169 height 43
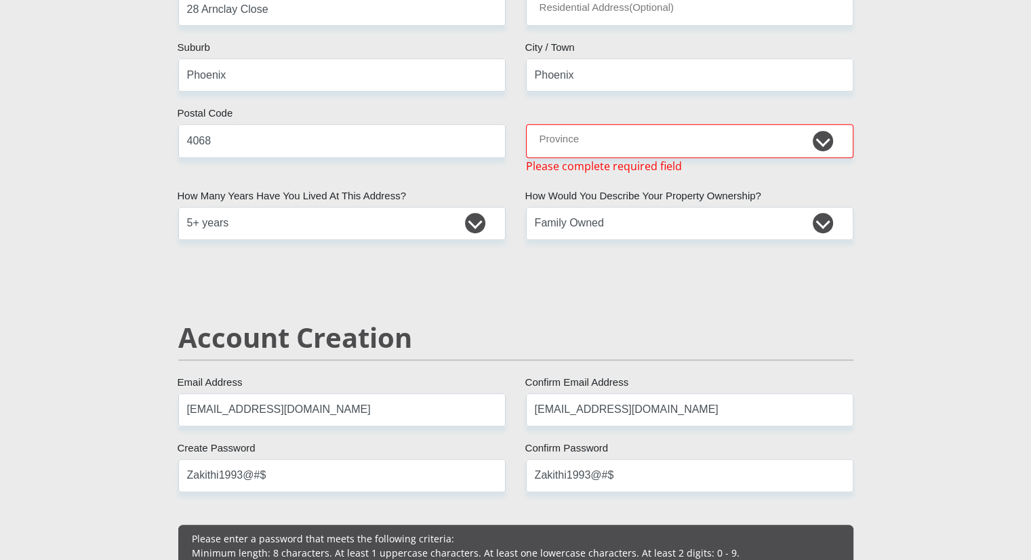
scroll to position [640, 0]
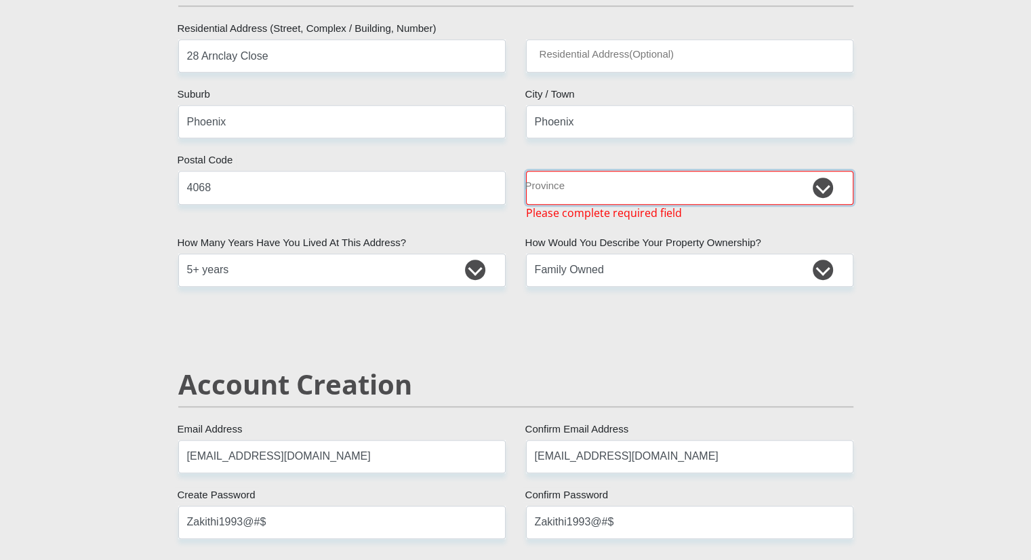
click at [701, 184] on select "Eastern Cape Free State Gauteng KwaZulu-Natal Limpopo Mpumalanga Northern Cape …" at bounding box center [689, 187] width 327 height 33
select select "KwaZulu-Natal"
click at [526, 171] on select "Eastern Cape Free State Gauteng KwaZulu-Natal Limpopo Mpumalanga Northern Cape …" at bounding box center [689, 187] width 327 height 33
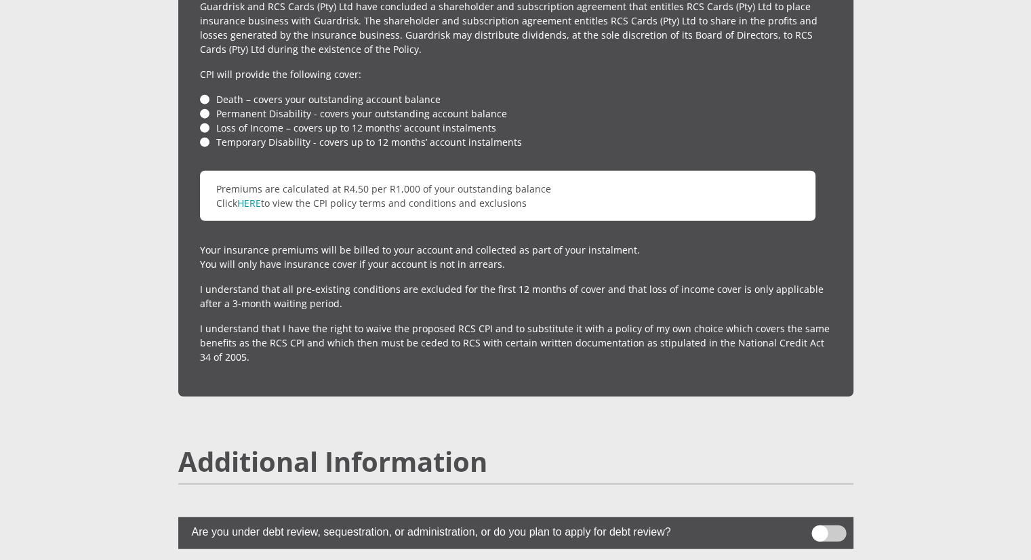
scroll to position [3621, 0]
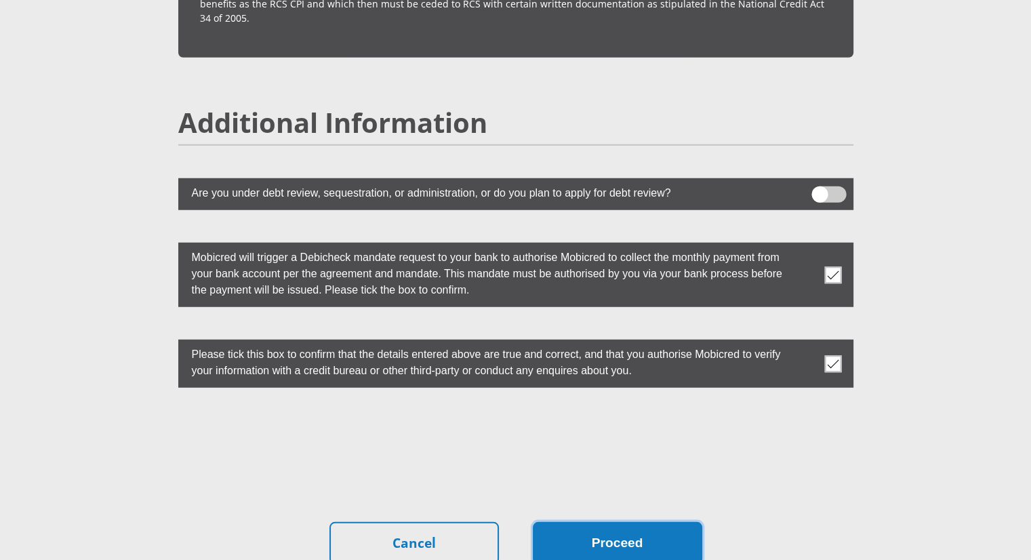
click at [610, 522] on button "Proceed" at bounding box center [617, 543] width 169 height 43
